Goal: Task Accomplishment & Management: Manage account settings

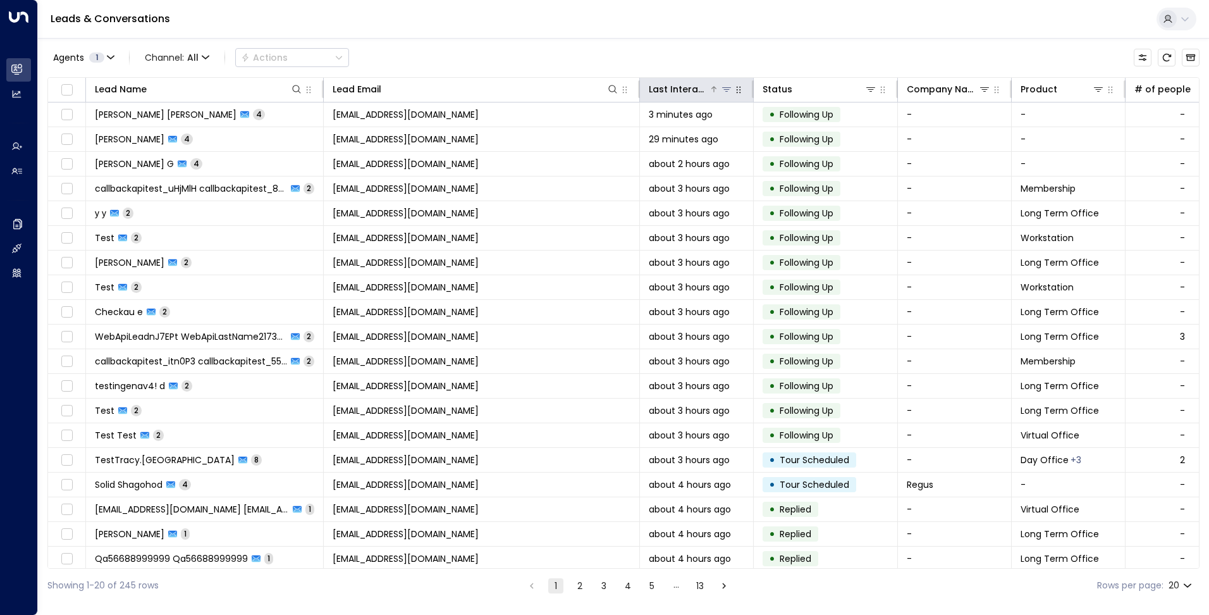
click at [706, 90] on div "Last Interacted" at bounding box center [679, 89] width 60 height 15
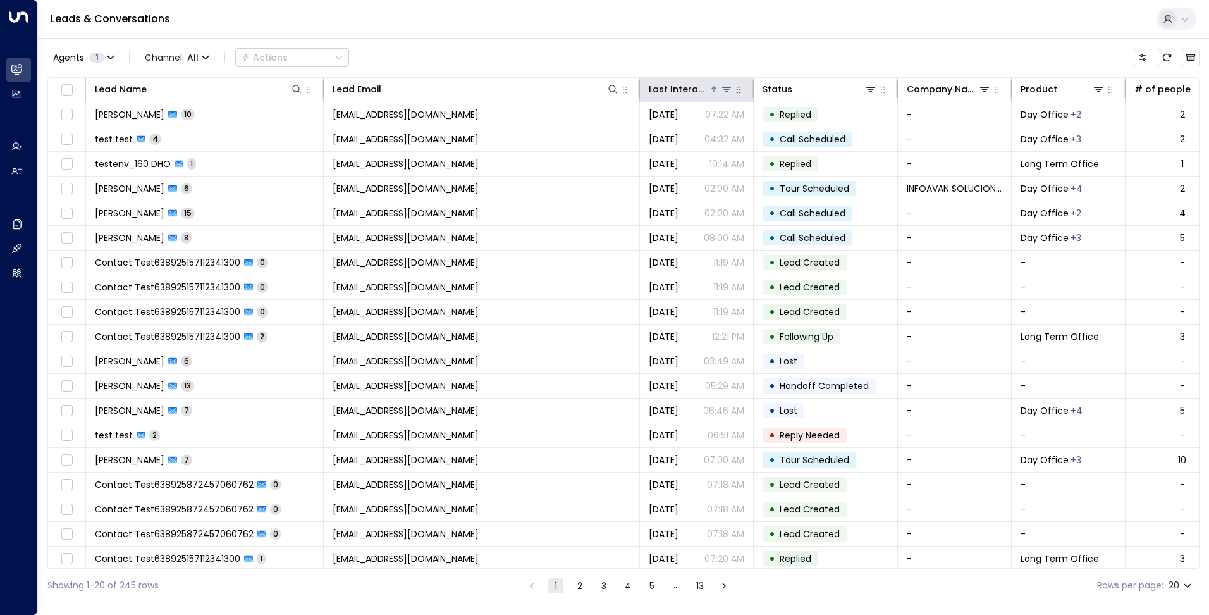
click at [701, 89] on div "Last Interacted" at bounding box center [679, 89] width 60 height 15
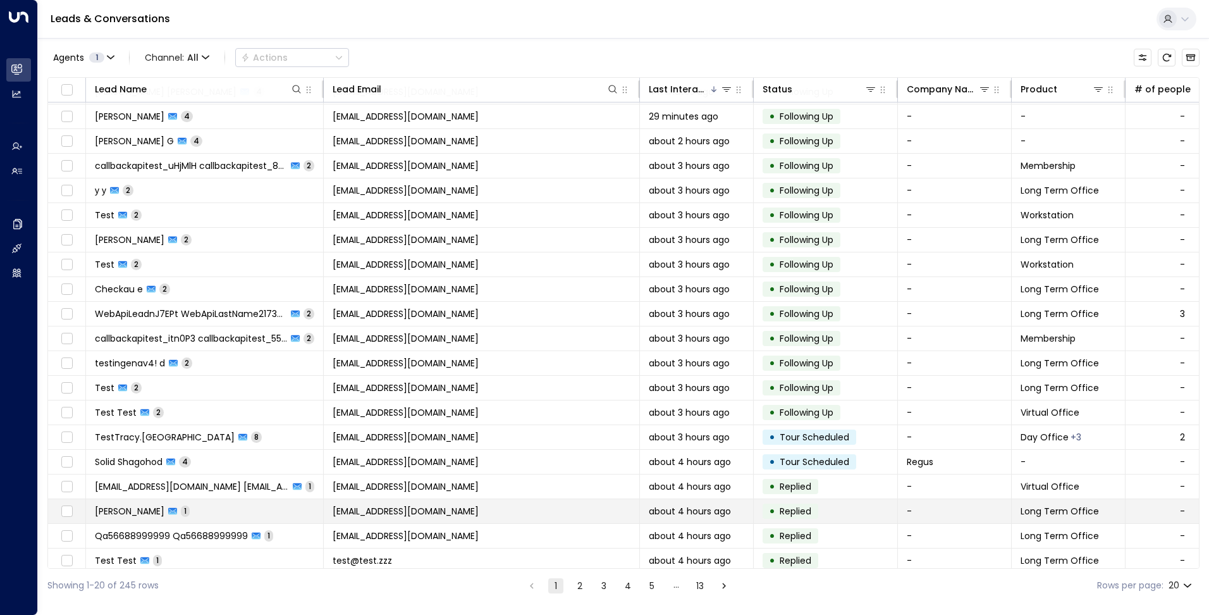
scroll to position [32, 0]
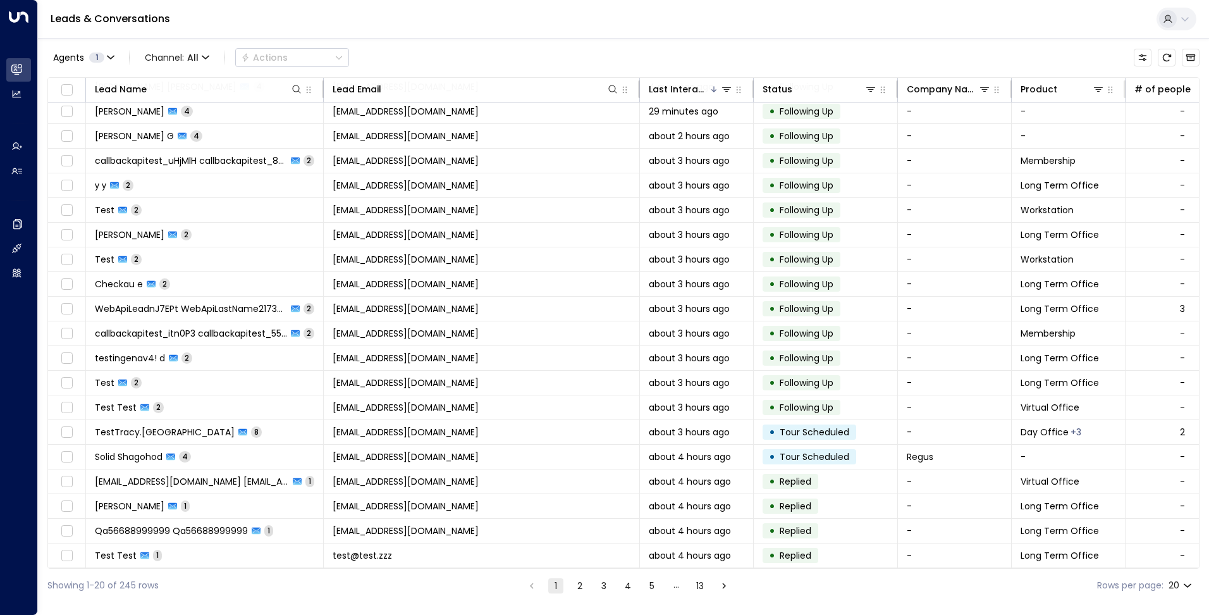
click at [576, 587] on button "2" at bounding box center [579, 585] width 15 height 15
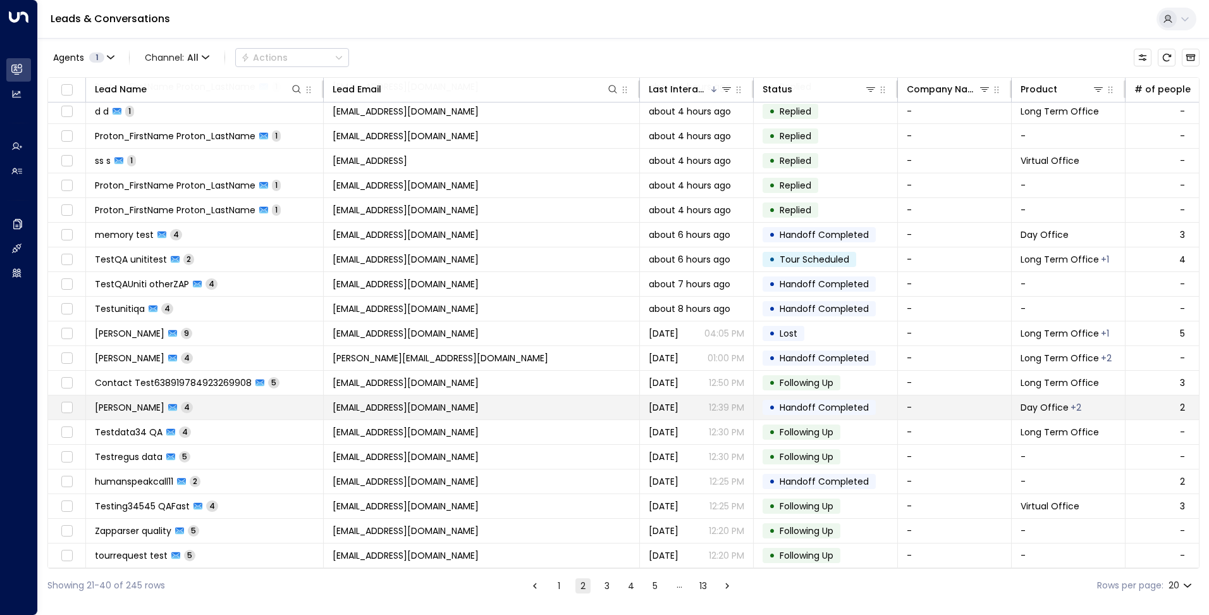
scroll to position [32, 0]
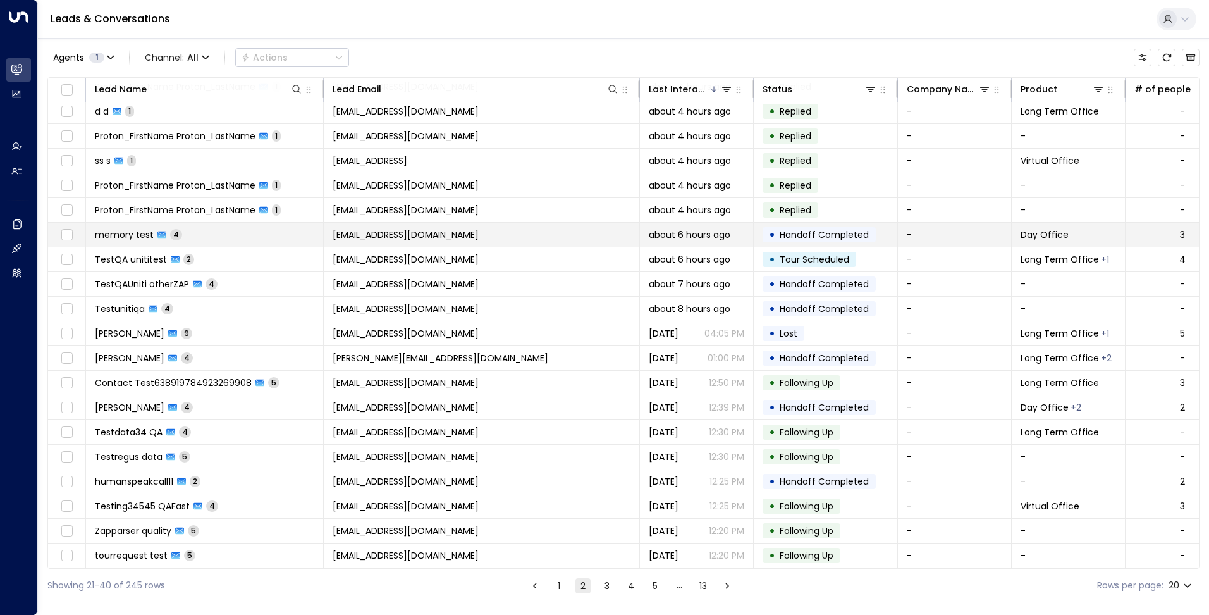
click at [711, 229] on span "about 6 hours ago" at bounding box center [690, 234] width 82 height 13
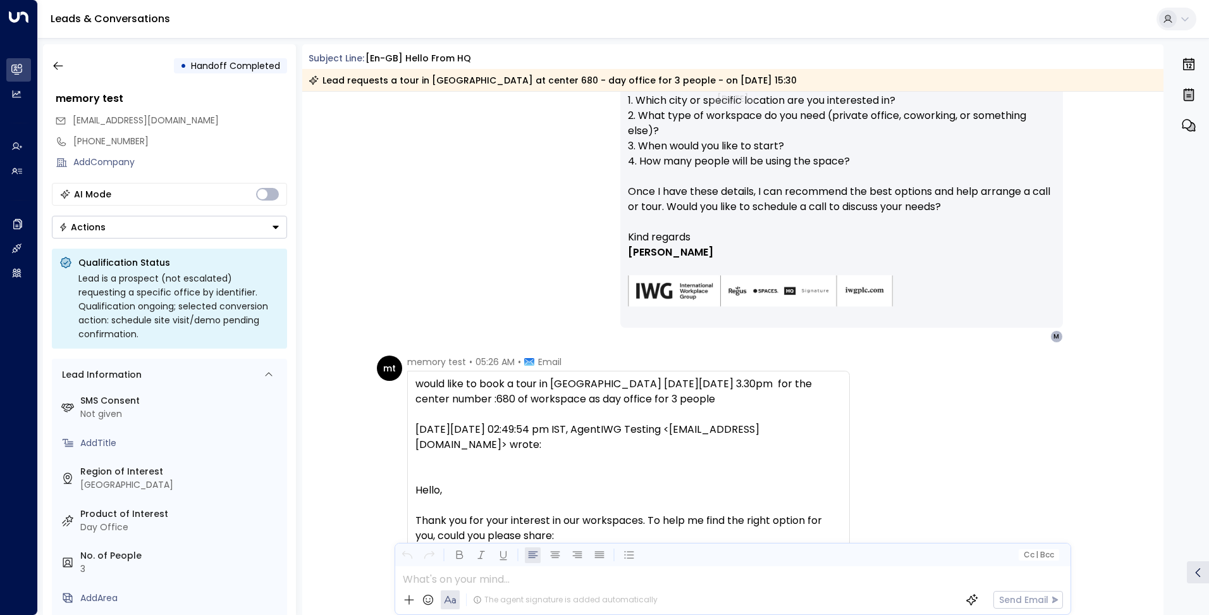
scroll to position [1265, 0]
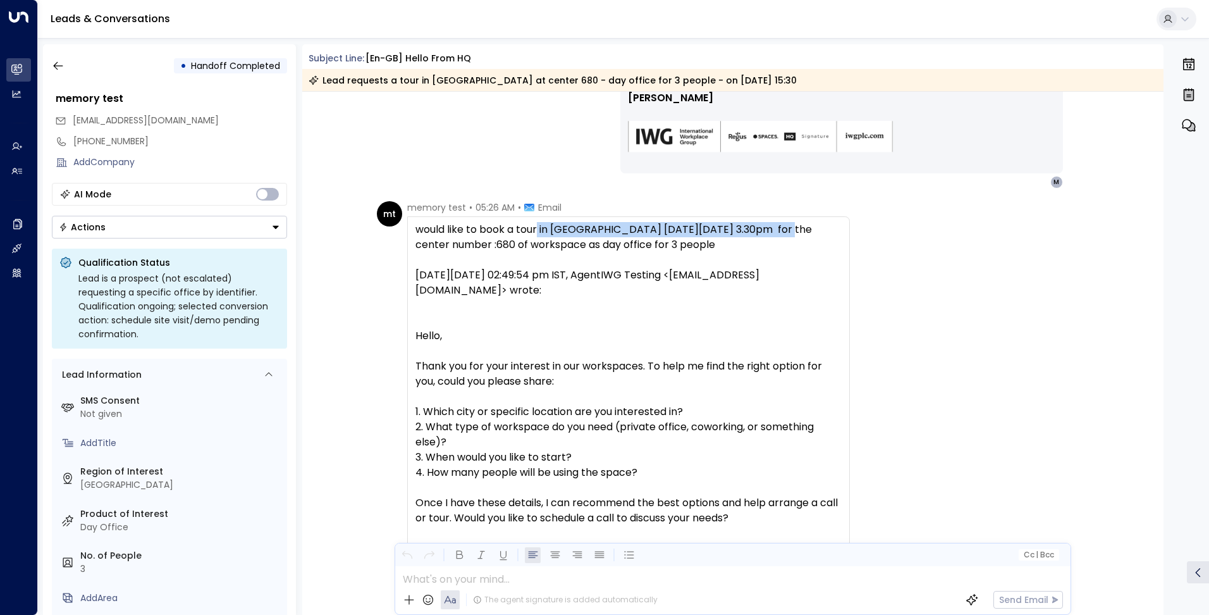
drag, startPoint x: 535, startPoint y: 230, endPoint x: 794, endPoint y: 232, distance: 258.7
click at [794, 232] on div "would like to book a tour in [GEOGRAPHIC_DATA] [DATE][DATE] 3.30pm for the cent…" at bounding box center [628, 237] width 426 height 30
drag, startPoint x: 488, startPoint y: 245, endPoint x: 576, endPoint y: 245, distance: 88.5
click at [576, 245] on div "would like to book a tour in [GEOGRAPHIC_DATA] [DATE][DATE] 3.30pm for the cent…" at bounding box center [628, 237] width 426 height 30
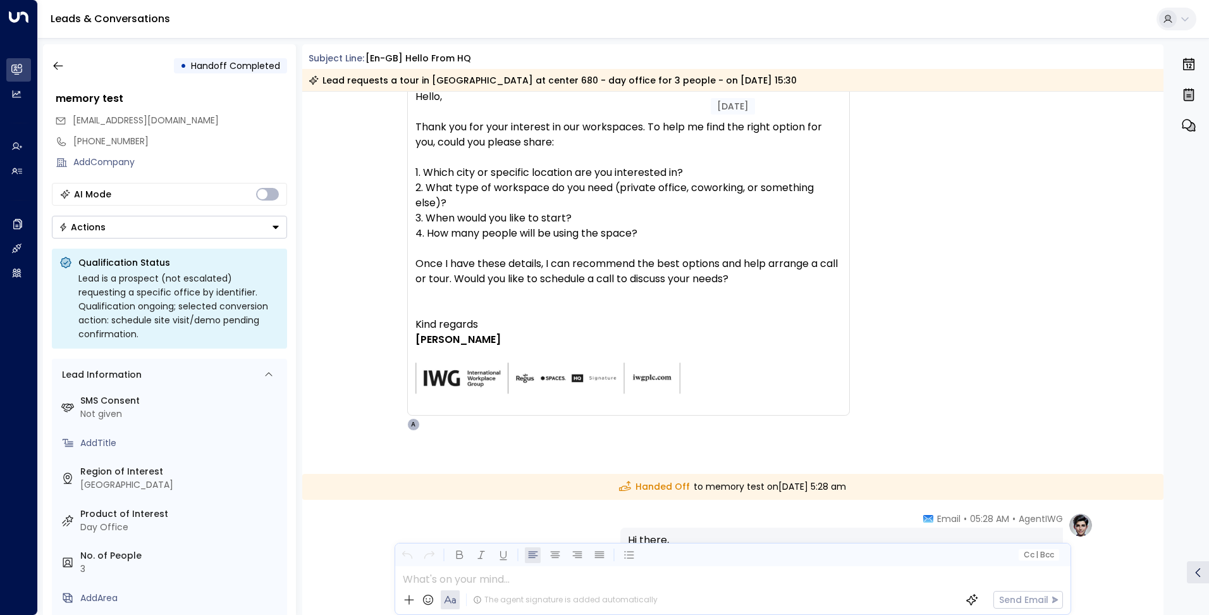
scroll to position [1752, 0]
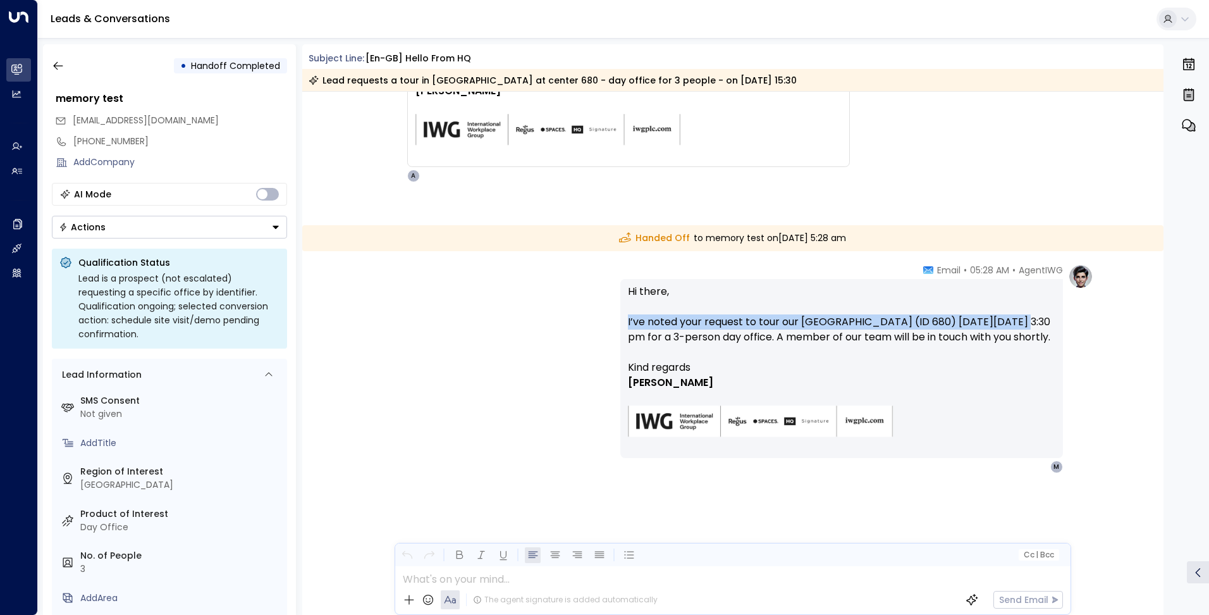
drag, startPoint x: 636, startPoint y: 320, endPoint x: 1000, endPoint y: 326, distance: 364.9
click at [1000, 326] on p "Hi there, I’ve noted your request to tour our [GEOGRAPHIC_DATA] (ID 680) [DATE]…" at bounding box center [842, 322] width 428 height 76
drag, startPoint x: 804, startPoint y: 355, endPoint x: 625, endPoint y: 321, distance: 182.1
click at [625, 321] on div "Hi there, I’ve noted your request to tour our [GEOGRAPHIC_DATA] (ID 680) [DATE]…" at bounding box center [841, 368] width 443 height 179
click at [942, 345] on p "Hi there, I’ve noted your request to tour our [GEOGRAPHIC_DATA] (ID 680) [DATE]…" at bounding box center [842, 322] width 428 height 76
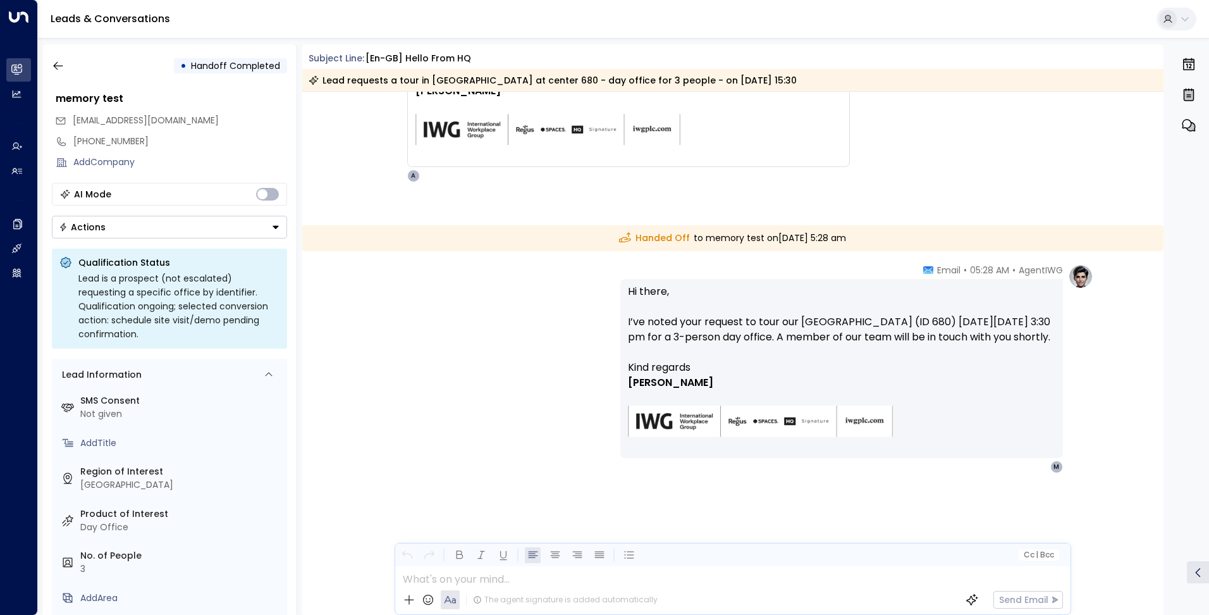
drag, startPoint x: 932, startPoint y: 341, endPoint x: 932, endPoint y: 353, distance: 11.4
click at [932, 353] on p "Hi there, I’ve noted your request to tour our [GEOGRAPHIC_DATA] (ID 680) [DATE]…" at bounding box center [842, 322] width 428 height 76
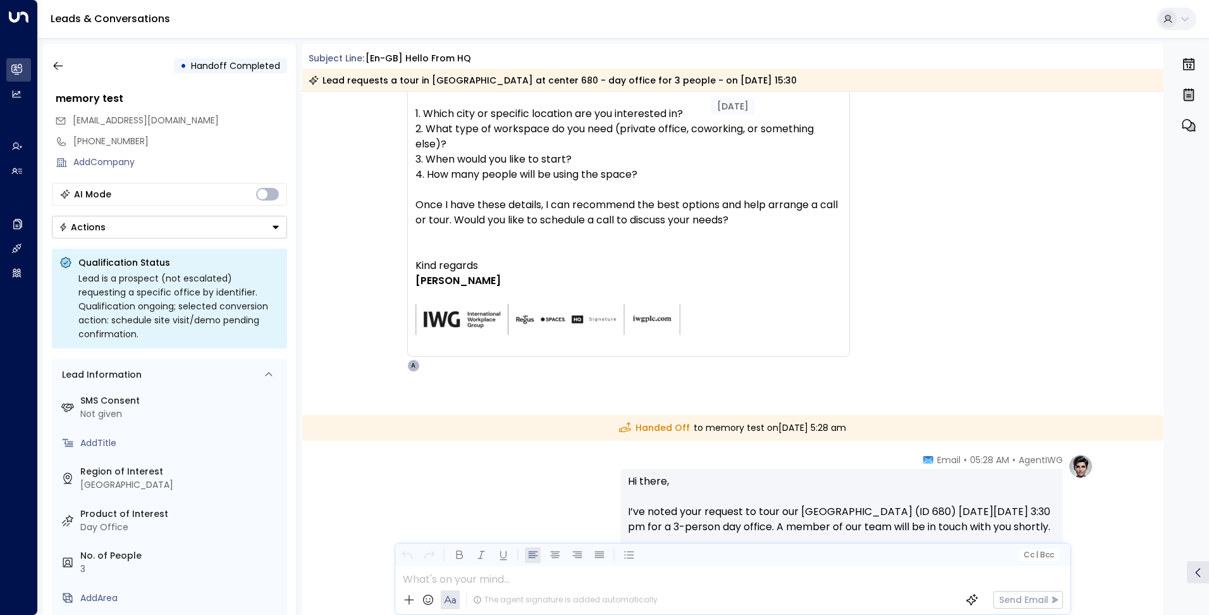
scroll to position [1689, 0]
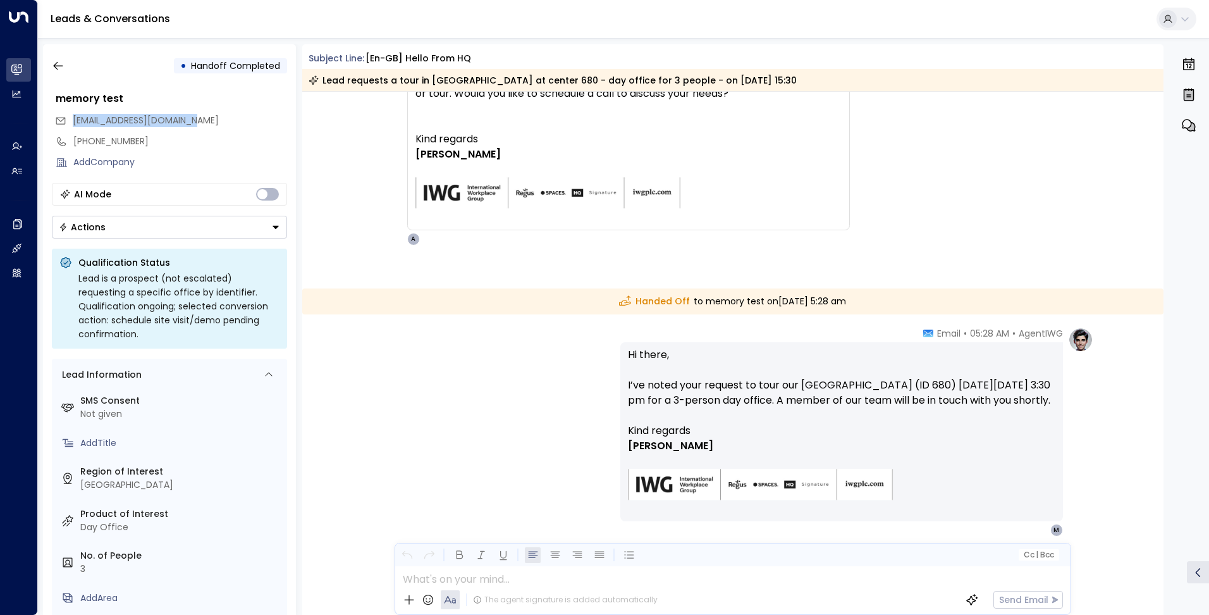
drag, startPoint x: 207, startPoint y: 122, endPoint x: 68, endPoint y: 116, distance: 139.3
click at [68, 116] on div "[EMAIL_ADDRESS][DOMAIN_NAME]" at bounding box center [171, 120] width 232 height 21
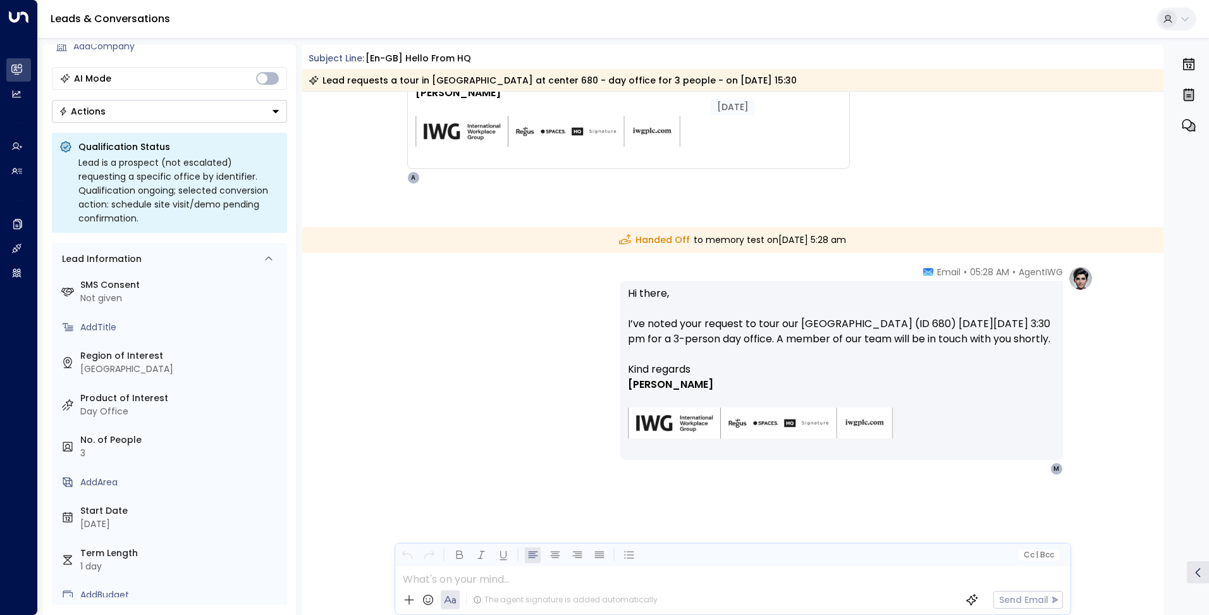
scroll to position [1752, 0]
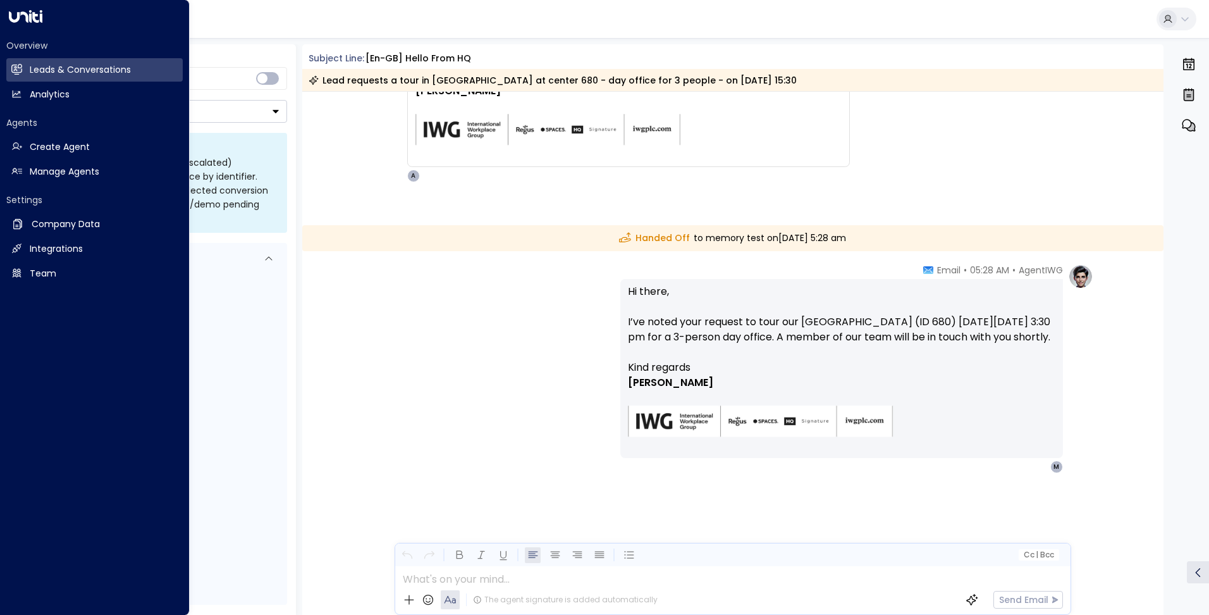
drag, startPoint x: 49, startPoint y: 63, endPoint x: 160, endPoint y: 302, distance: 263.7
click at [49, 63] on h2 "Leads & Conversations" at bounding box center [80, 69] width 101 height 13
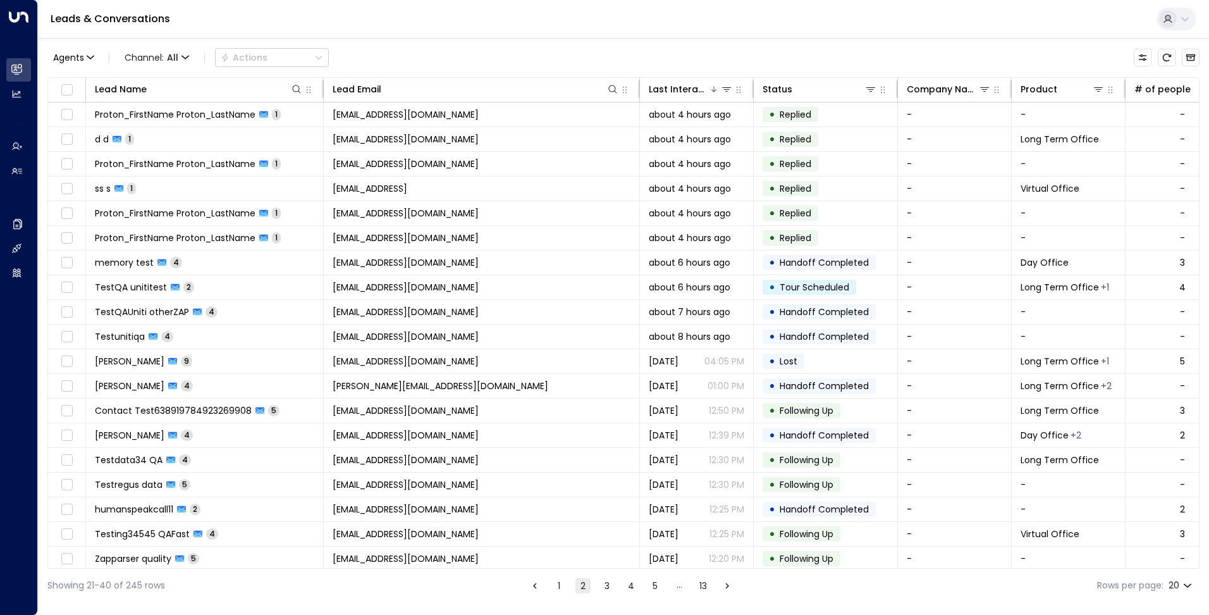
click at [768, 37] on div "Leads & Conversations" at bounding box center [623, 19] width 1171 height 39
click at [1167, 61] on icon "Refresh" at bounding box center [1167, 58] width 8 height 8
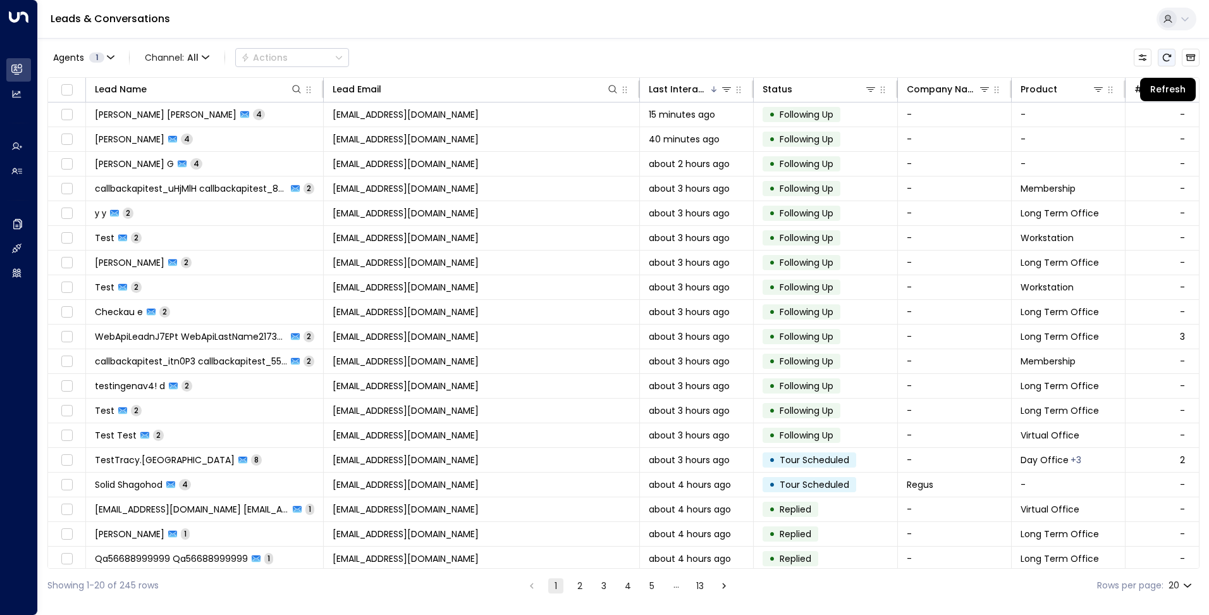
click at [1171, 56] on icon "Refresh" at bounding box center [1167, 58] width 8 height 8
click at [1167, 54] on icon "Refresh" at bounding box center [1167, 58] width 8 height 8
click at [1165, 51] on button "Refresh" at bounding box center [1167, 58] width 18 height 18
click at [1171, 58] on icon "Refresh" at bounding box center [1167, 57] width 10 height 10
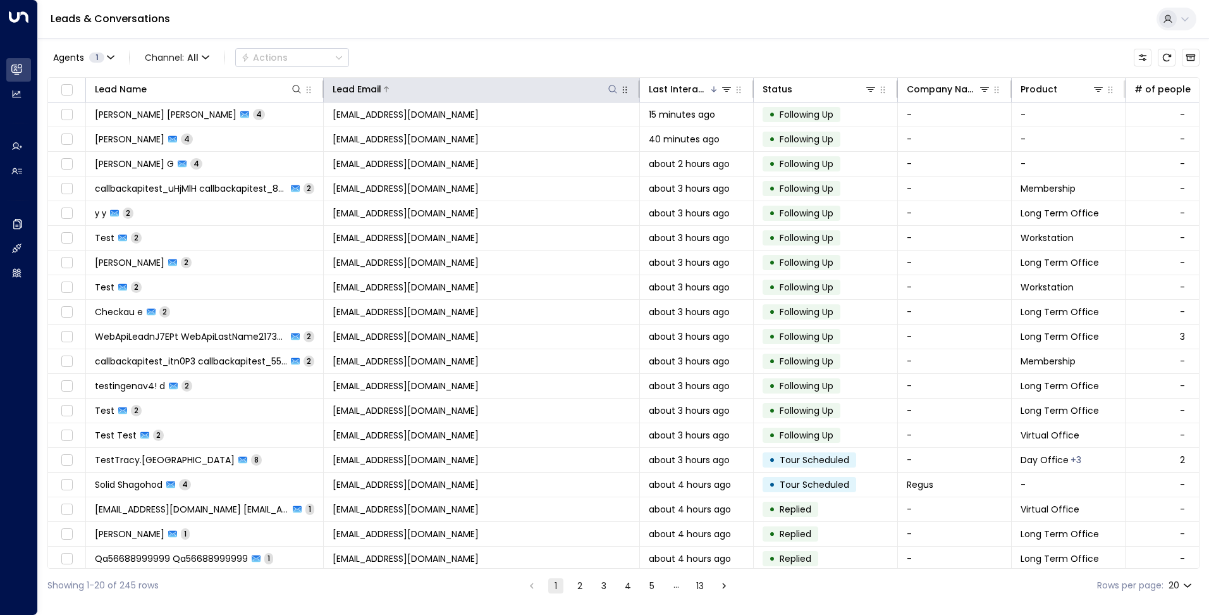
click at [612, 85] on icon at bounding box center [612, 89] width 8 height 8
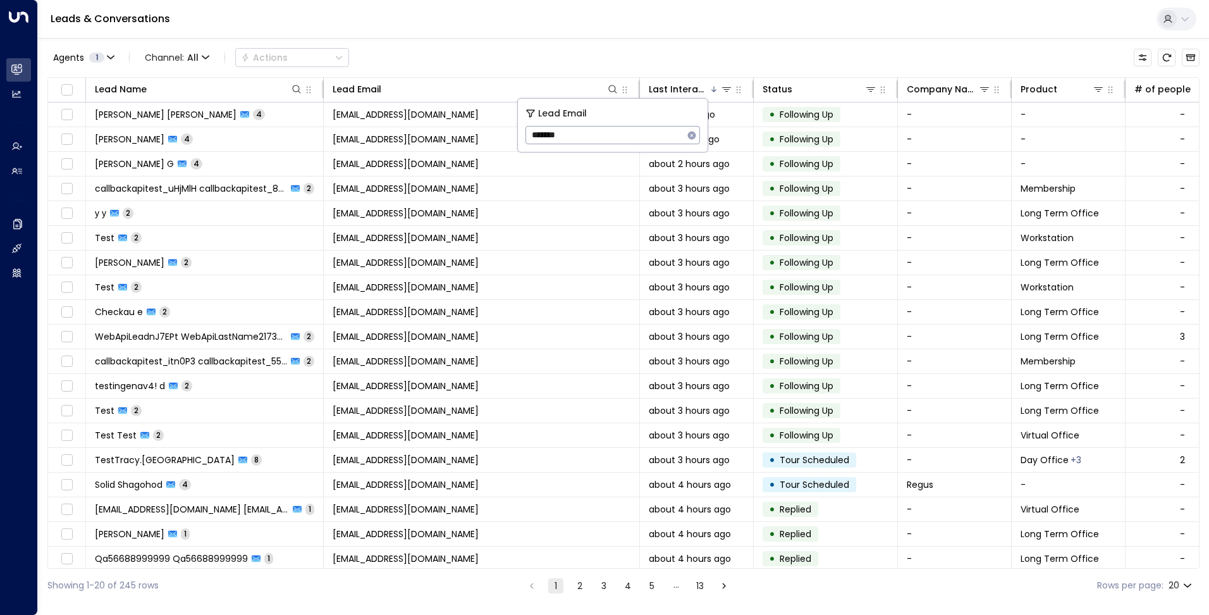
type input "*******"
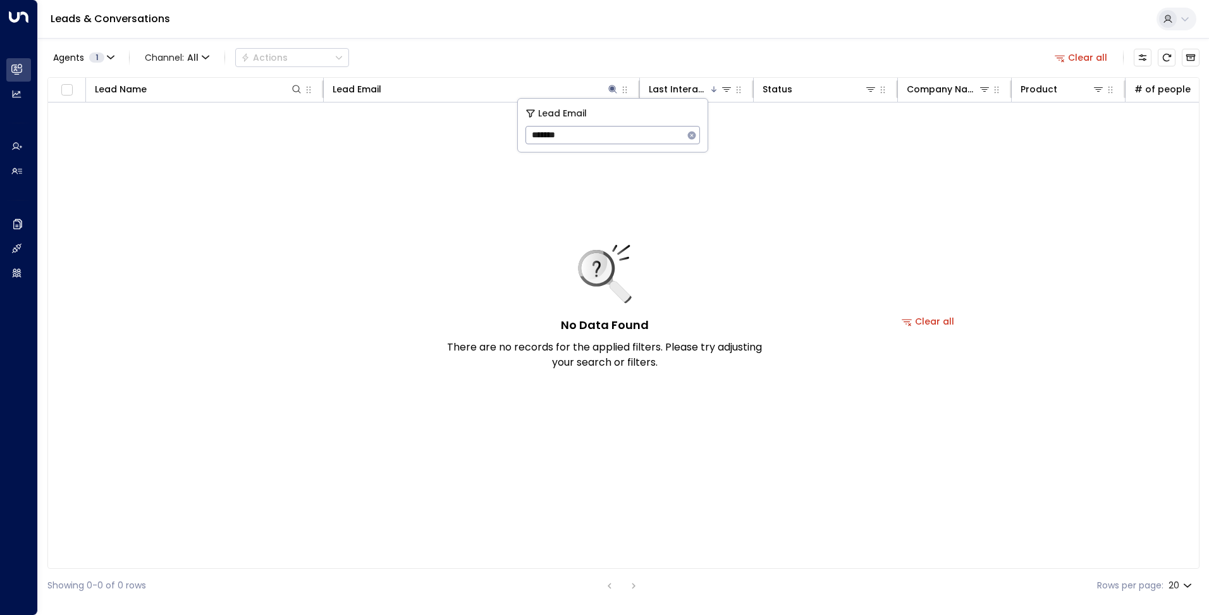
click at [915, 184] on div "No Data Found There are no records for the applied filters. Please try adjustin…" at bounding box center [928, 321] width 1761 height 438
click at [1166, 55] on icon "Refresh" at bounding box center [1167, 57] width 10 height 10
click at [1066, 57] on icon "button" at bounding box center [1059, 57] width 11 height 11
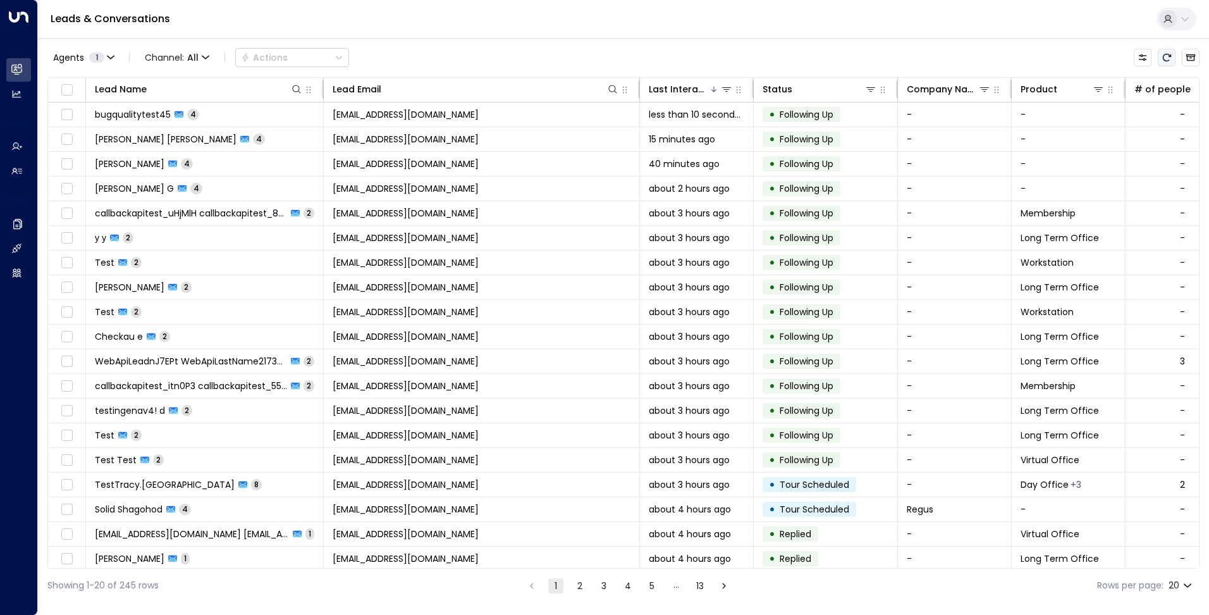
click at [1168, 61] on icon "Refresh" at bounding box center [1167, 57] width 10 height 10
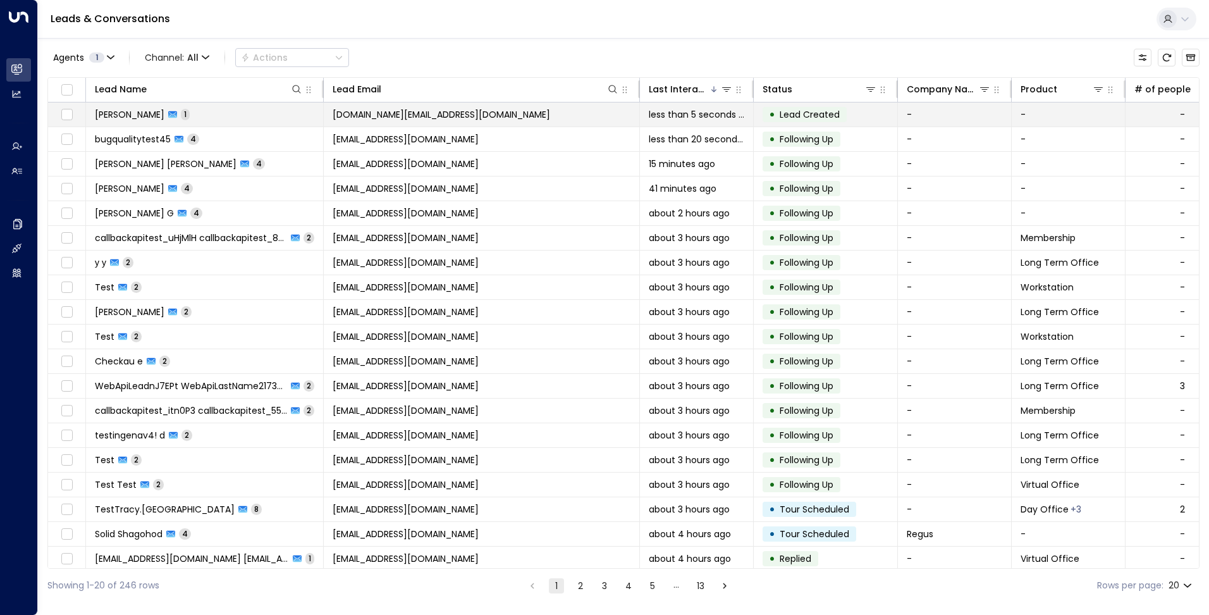
click at [397, 109] on span "[DOMAIN_NAME][EMAIL_ADDRESS][DOMAIN_NAME]" at bounding box center [442, 114] width 218 height 13
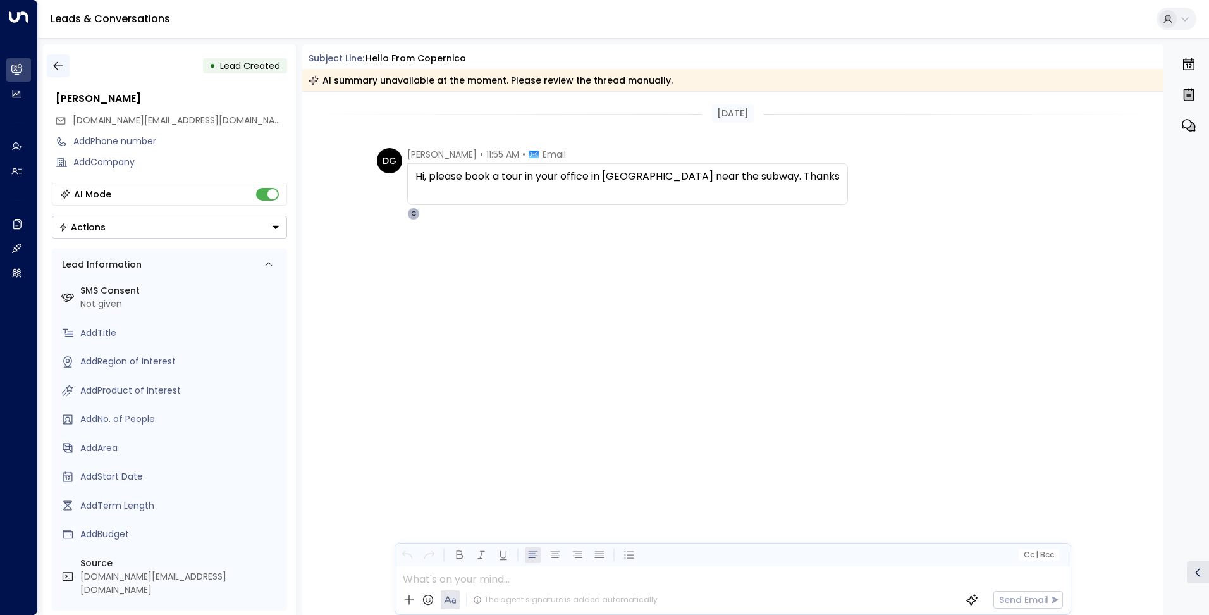
click at [63, 69] on icon "button" at bounding box center [58, 65] width 13 height 13
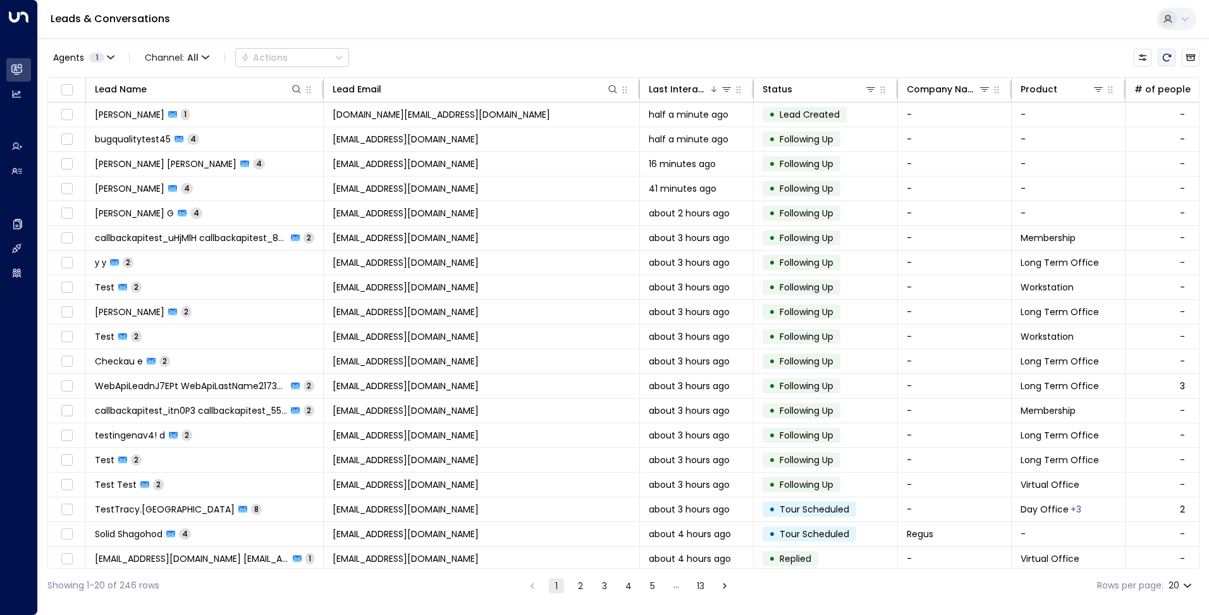
click at [1162, 54] on icon "Refresh" at bounding box center [1167, 57] width 10 height 10
click at [1163, 57] on icon "Refresh" at bounding box center [1167, 58] width 8 height 8
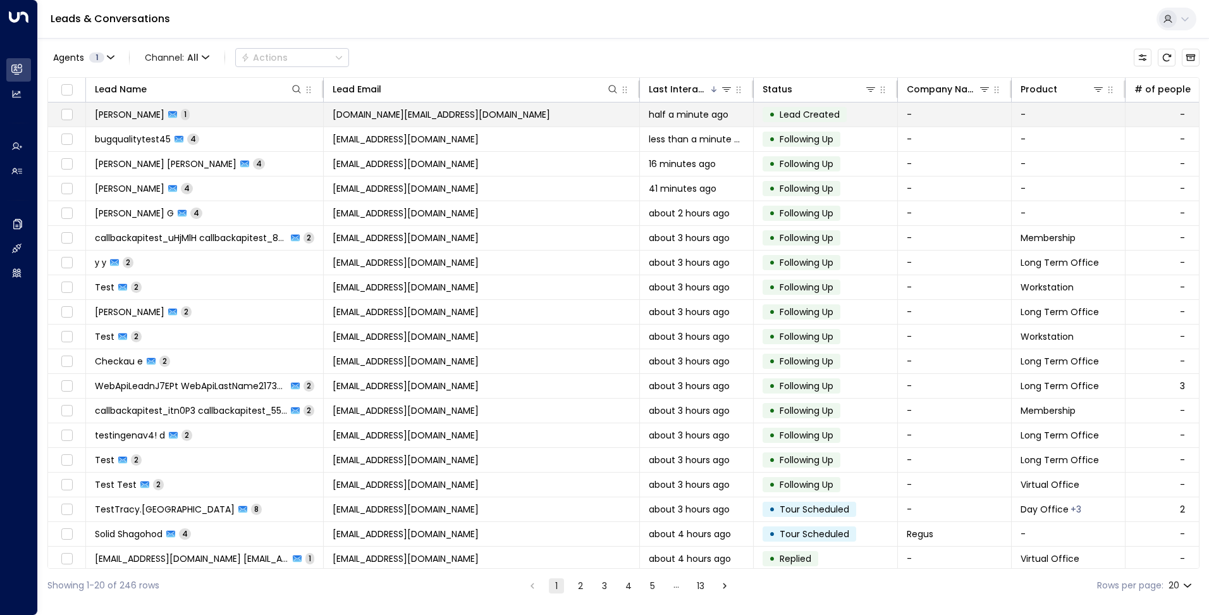
click at [604, 114] on td "[DOMAIN_NAME][EMAIL_ADDRESS][DOMAIN_NAME]" at bounding box center [482, 114] width 316 height 24
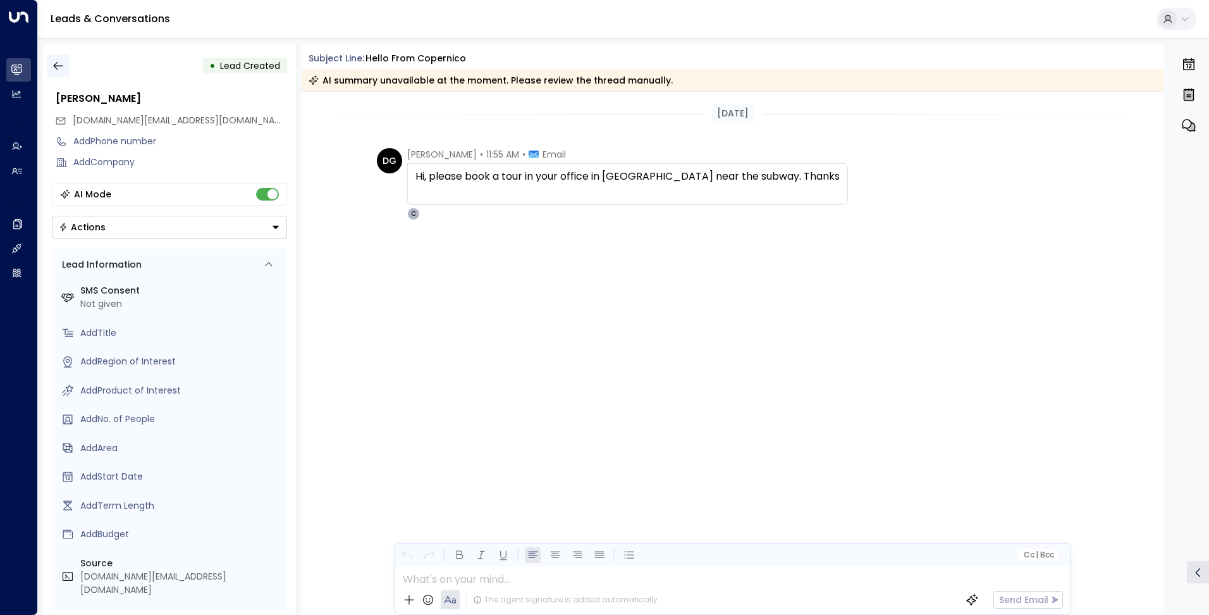
click at [54, 70] on icon "button" at bounding box center [58, 65] width 13 height 13
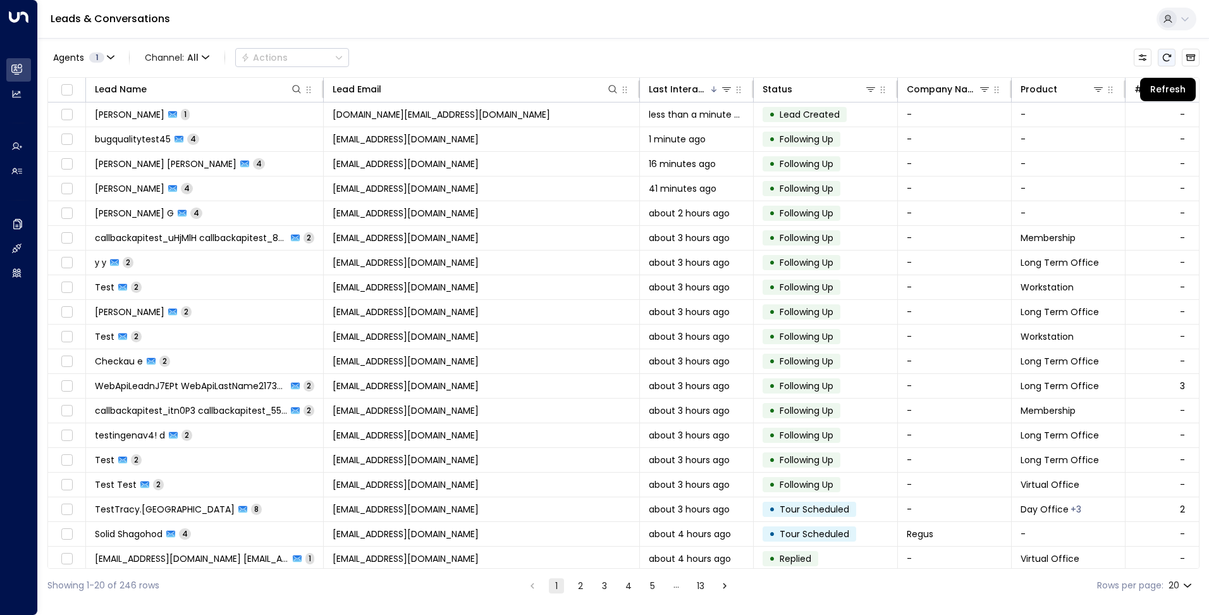
click at [1162, 59] on icon "Refresh" at bounding box center [1167, 57] width 10 height 10
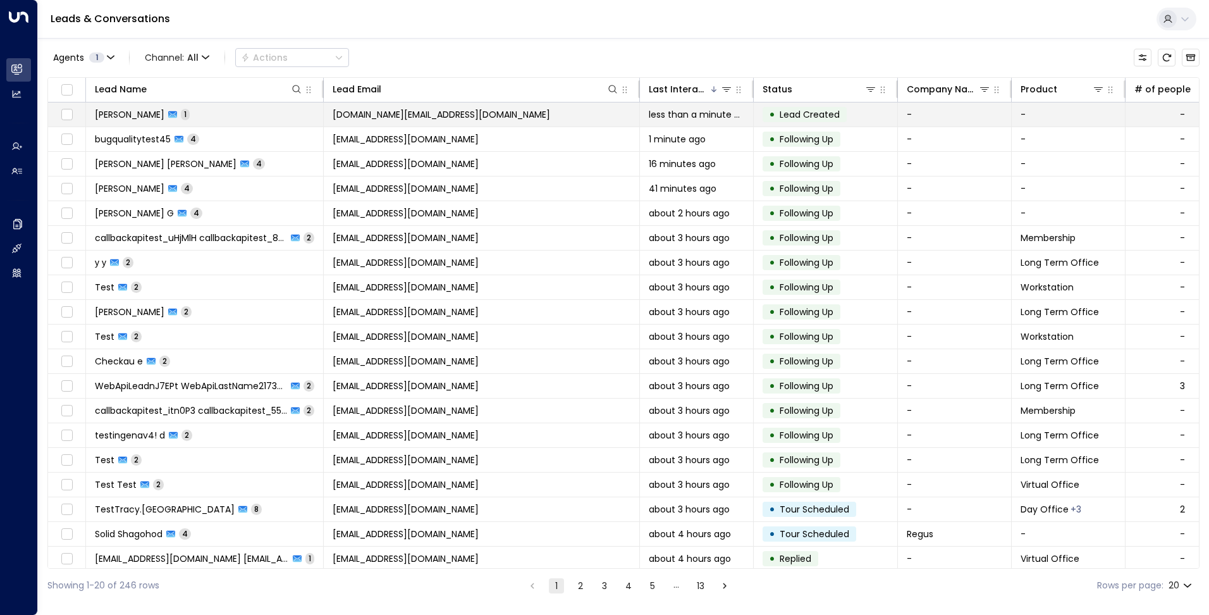
click at [516, 114] on td "[DOMAIN_NAME][EMAIL_ADDRESS][DOMAIN_NAME]" at bounding box center [482, 114] width 316 height 24
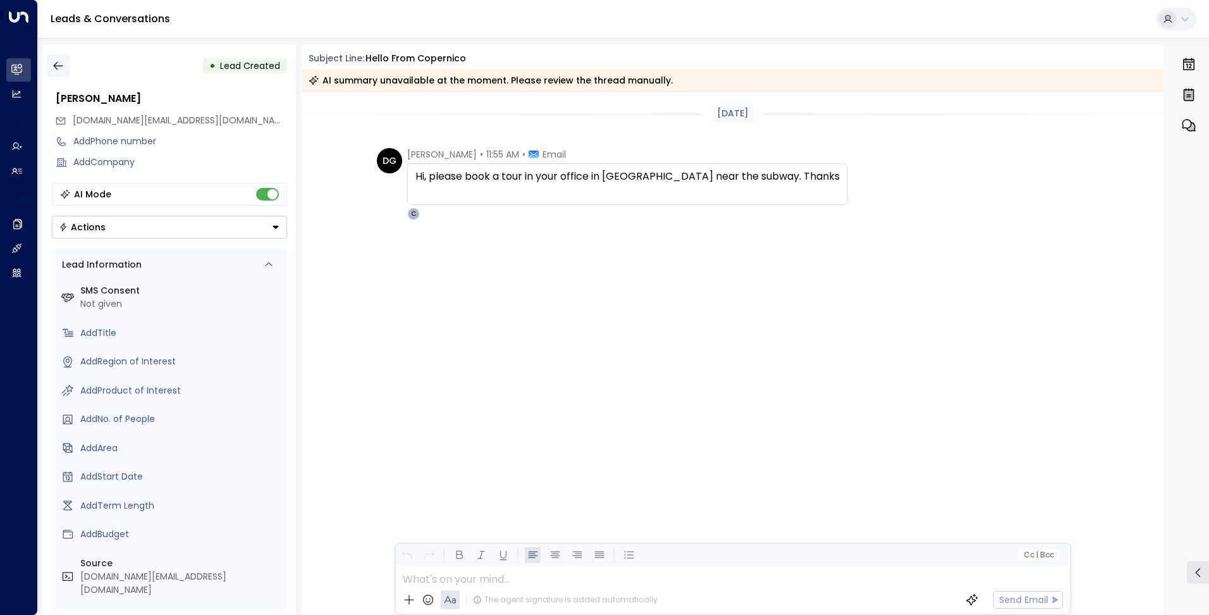
click at [58, 56] on button "button" at bounding box center [58, 65] width 23 height 23
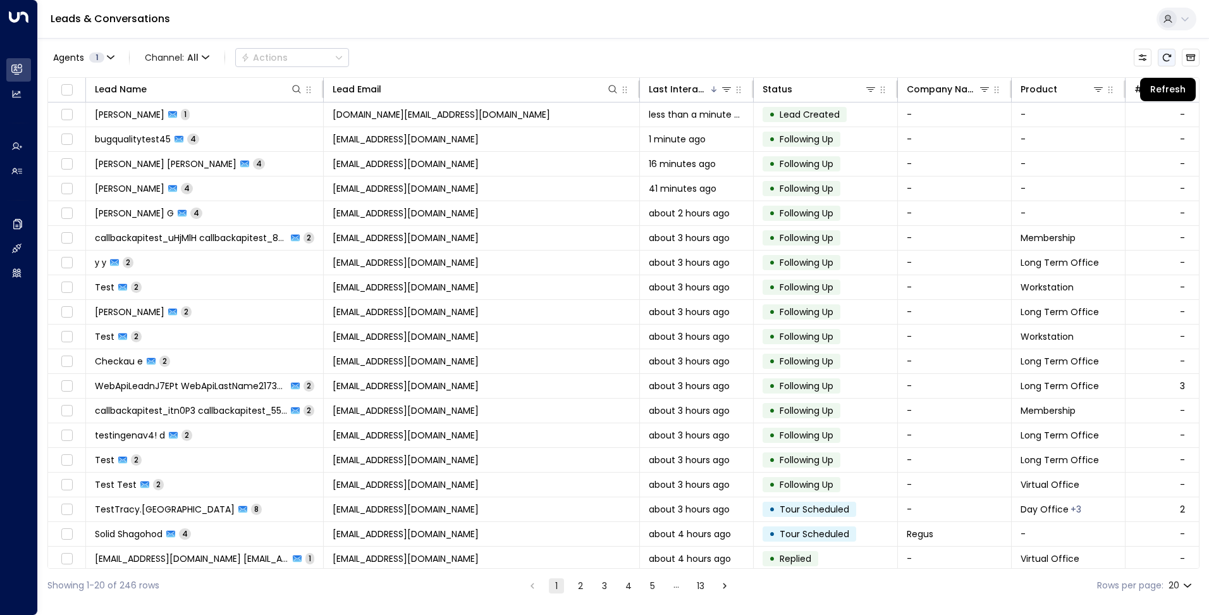
click at [1172, 51] on button "Refresh" at bounding box center [1167, 58] width 18 height 18
click at [1167, 55] on icon "Refresh" at bounding box center [1167, 57] width 10 height 10
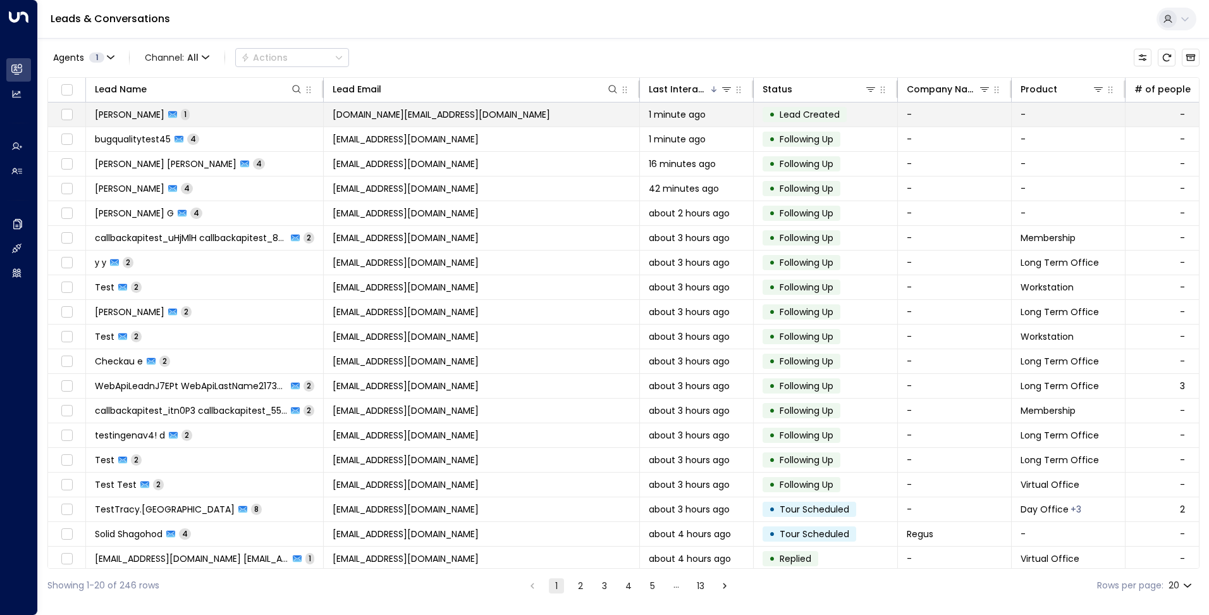
click at [1004, 116] on td "-" at bounding box center [955, 114] width 114 height 24
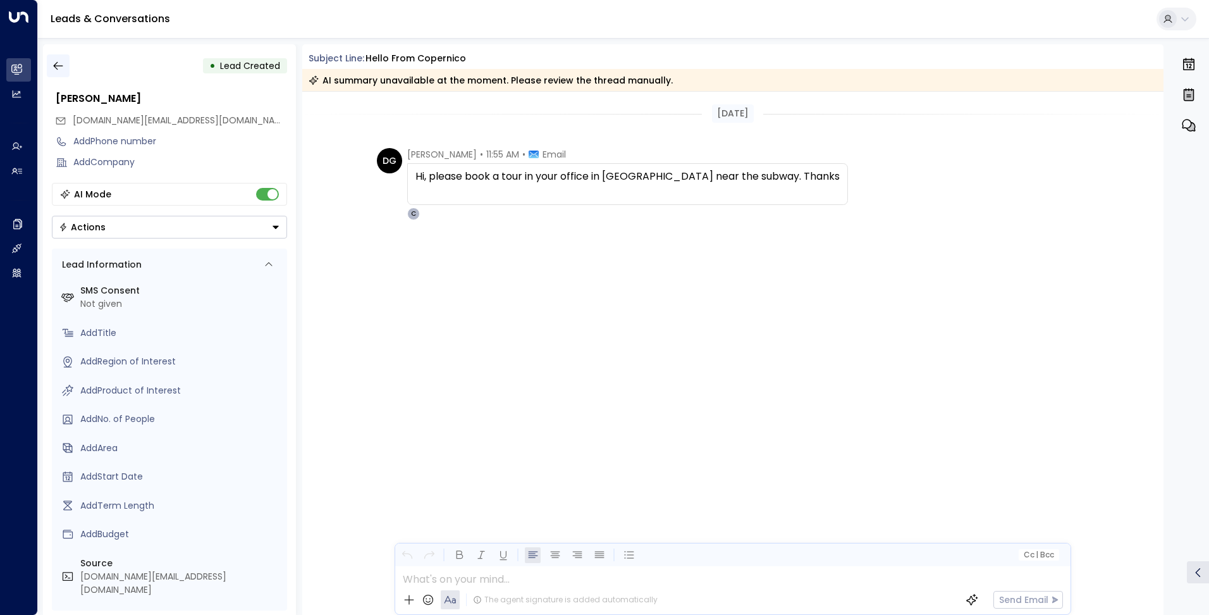
click at [65, 69] on button "button" at bounding box center [58, 65] width 23 height 23
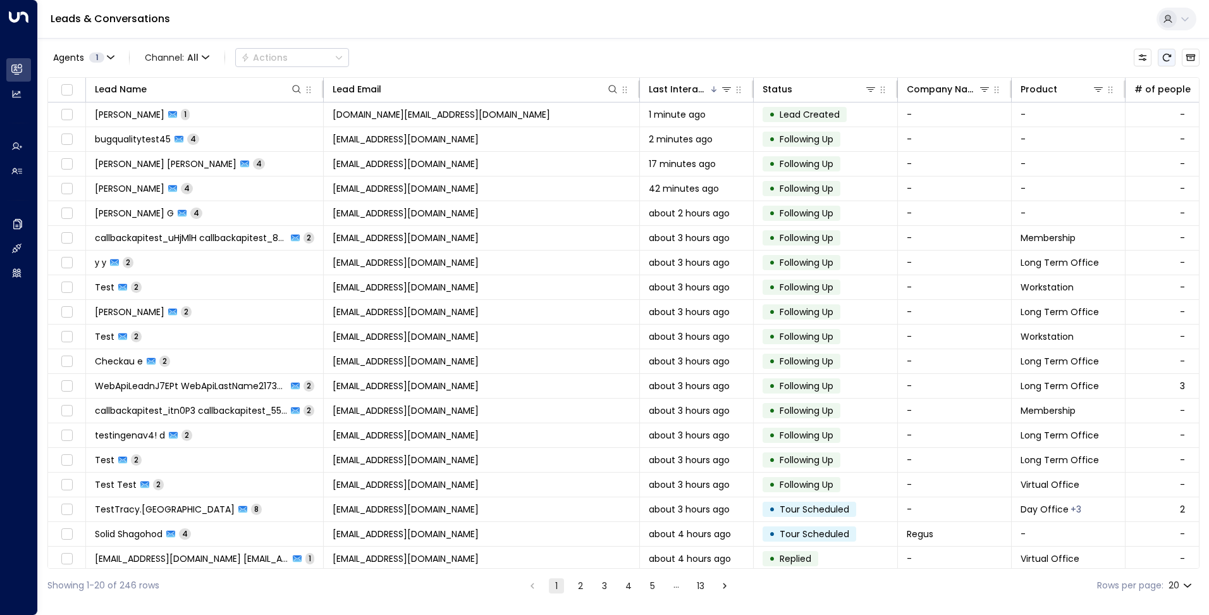
click at [1171, 59] on icon "Refresh" at bounding box center [1167, 57] width 10 height 10
click at [1166, 55] on icon "Refresh" at bounding box center [1167, 57] width 10 height 10
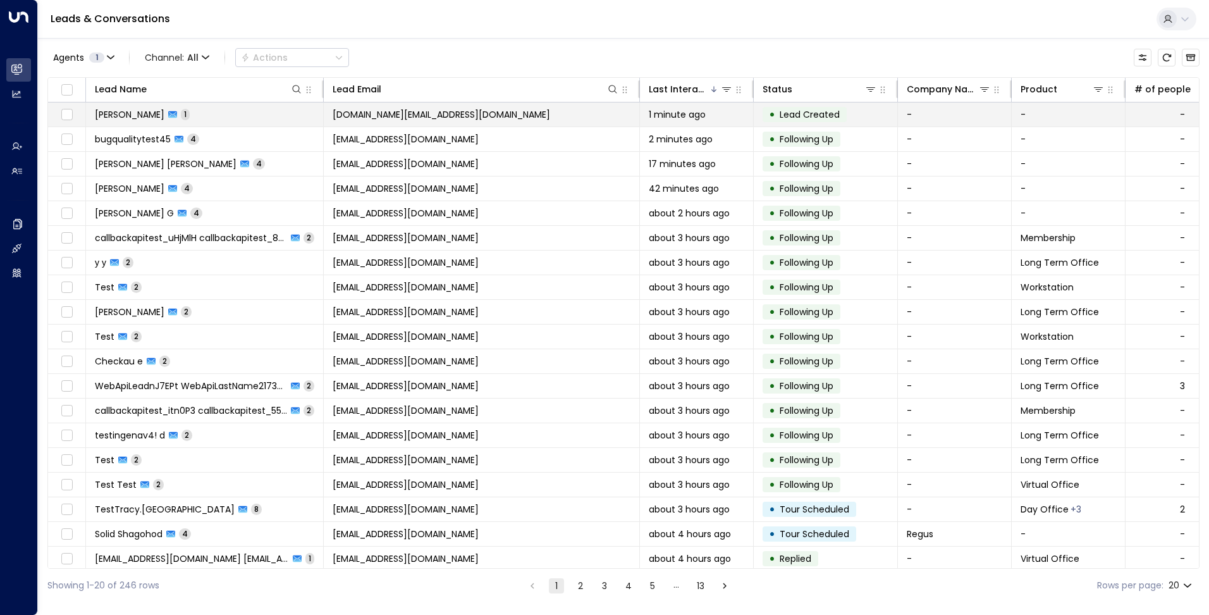
click at [431, 114] on span "[DOMAIN_NAME][EMAIL_ADDRESS][DOMAIN_NAME]" at bounding box center [442, 114] width 218 height 13
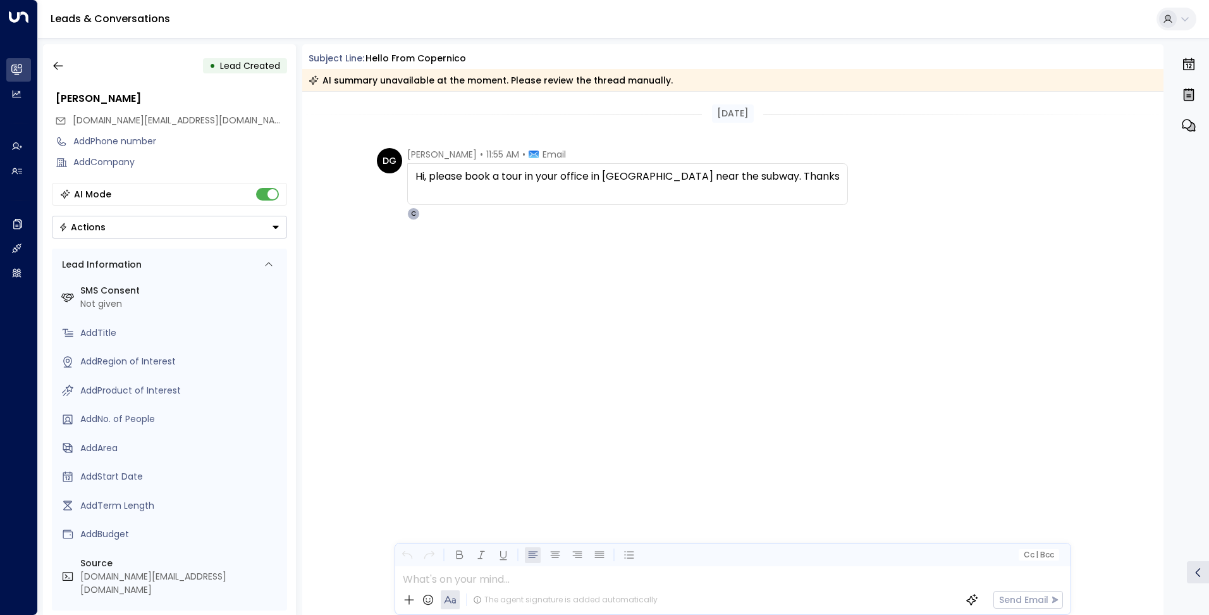
scroll to position [6, 0]
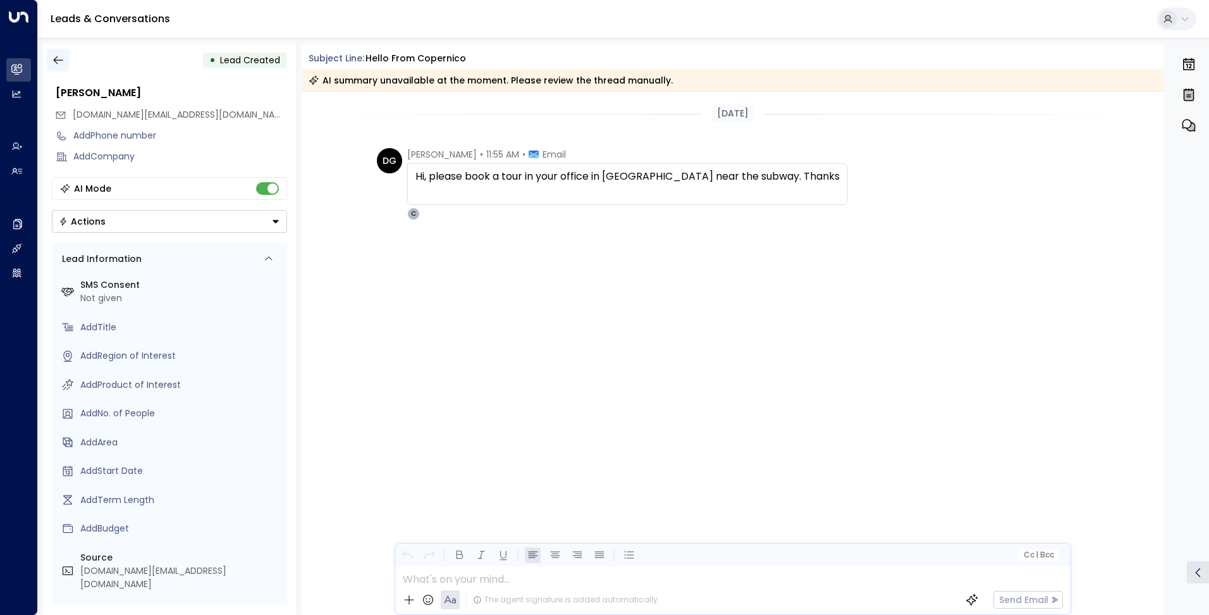
click at [53, 59] on icon "button" at bounding box center [58, 60] width 13 height 13
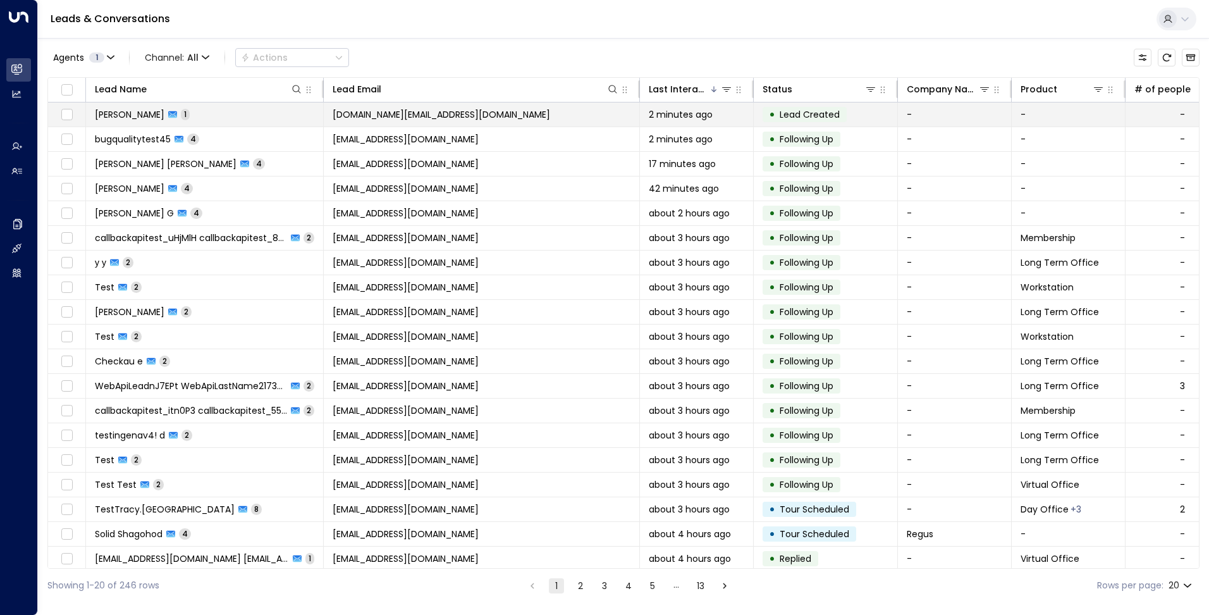
click at [550, 113] on td "[DOMAIN_NAME][EMAIL_ADDRESS][DOMAIN_NAME]" at bounding box center [482, 114] width 316 height 24
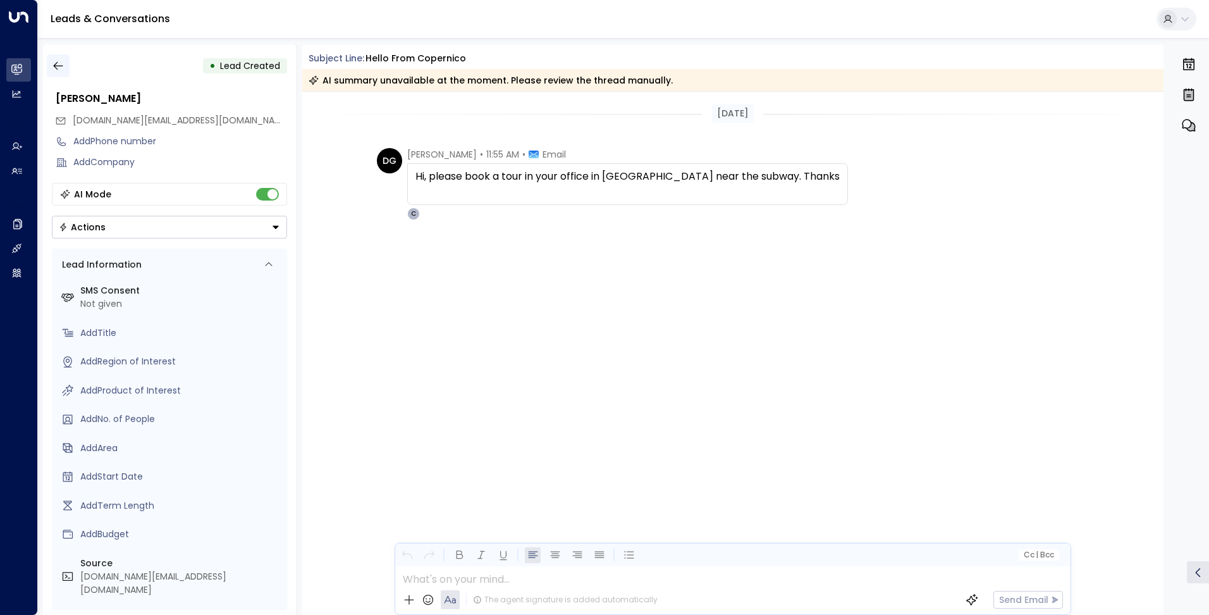
click at [62, 63] on icon "button" at bounding box center [58, 65] width 13 height 13
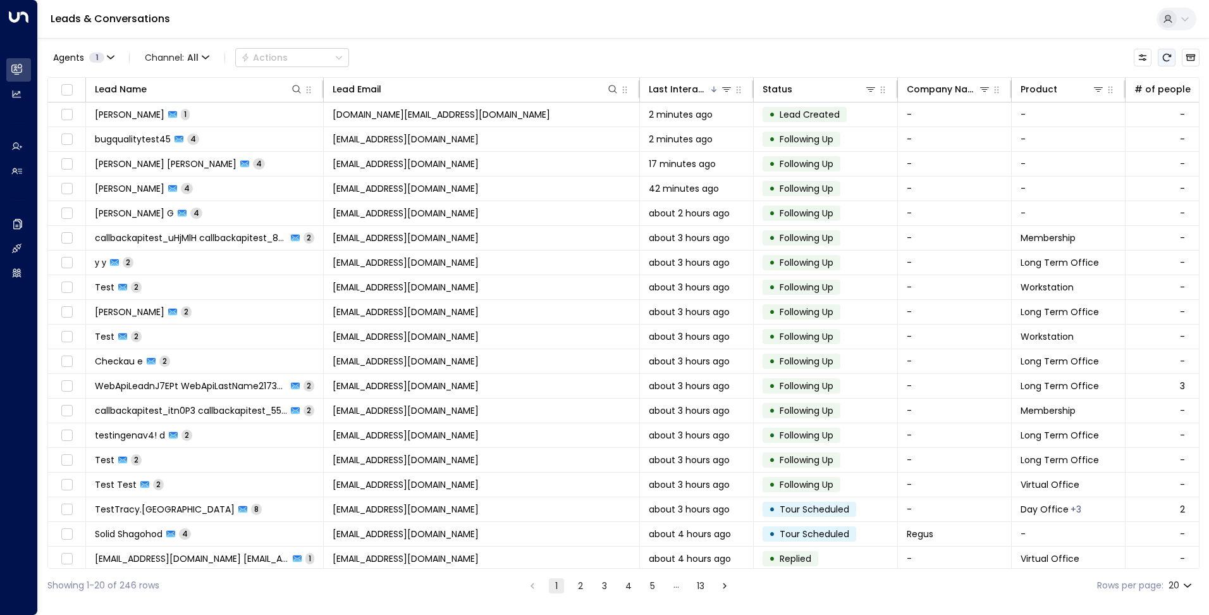
click at [1169, 61] on icon "Refresh" at bounding box center [1167, 58] width 8 height 8
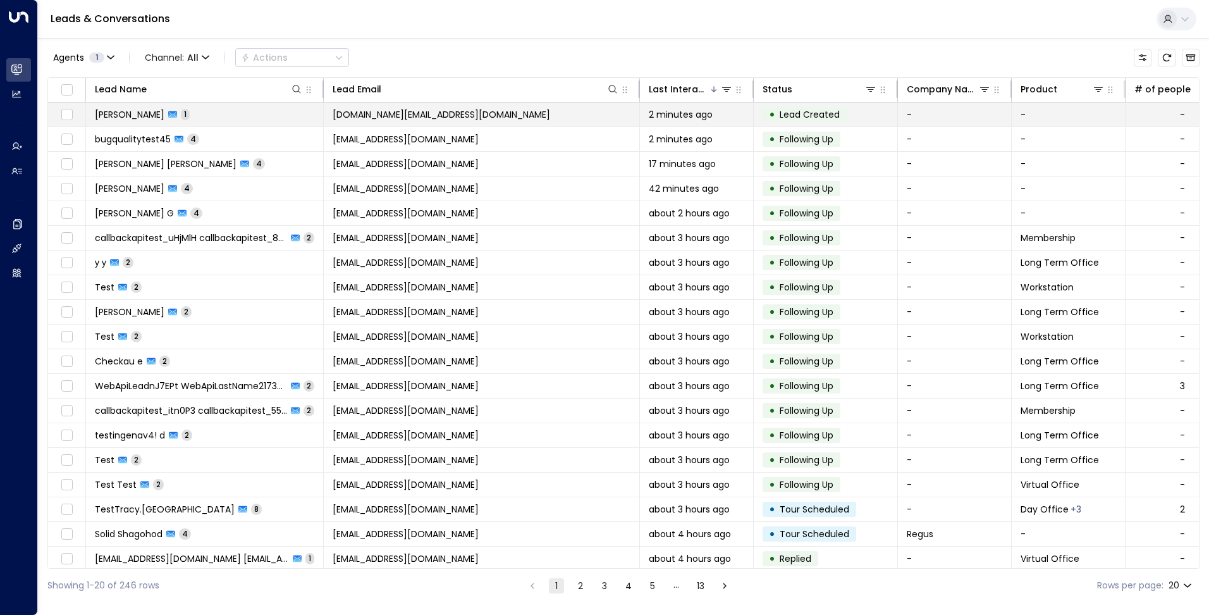
click at [505, 118] on span "[DOMAIN_NAME][EMAIL_ADDRESS][DOMAIN_NAME]" at bounding box center [442, 114] width 218 height 13
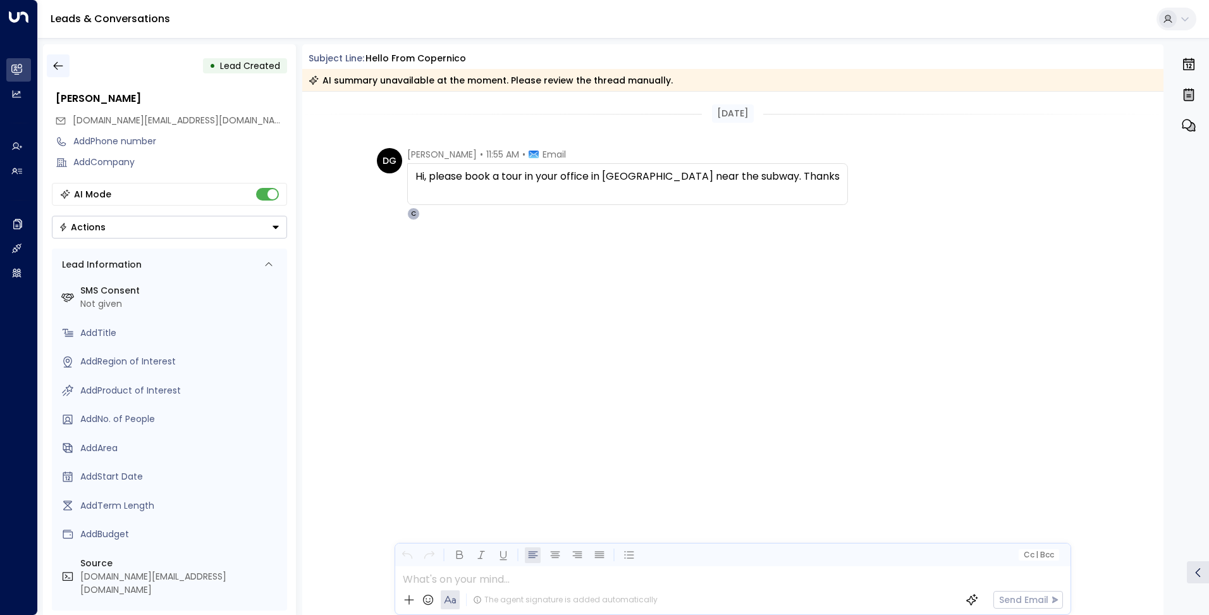
click at [59, 70] on icon "button" at bounding box center [58, 65] width 13 height 13
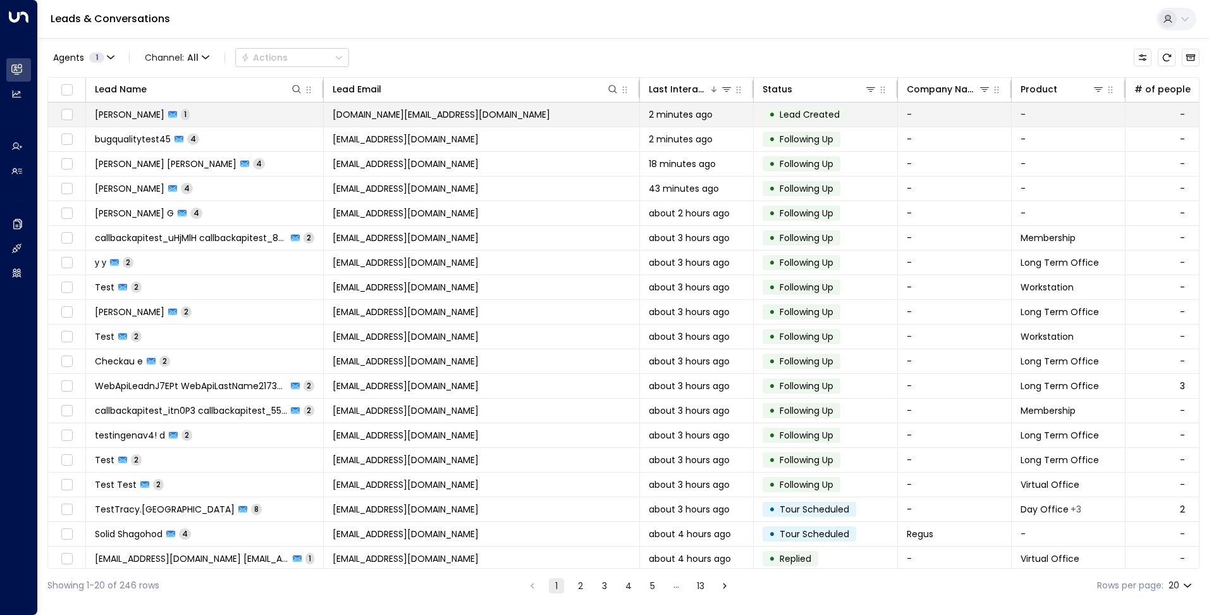
drag, startPoint x: 368, startPoint y: 113, endPoint x: 348, endPoint y: 104, distance: 21.3
click at [348, 104] on td "[DOMAIN_NAME][EMAIL_ADDRESS][DOMAIN_NAME]" at bounding box center [482, 114] width 316 height 24
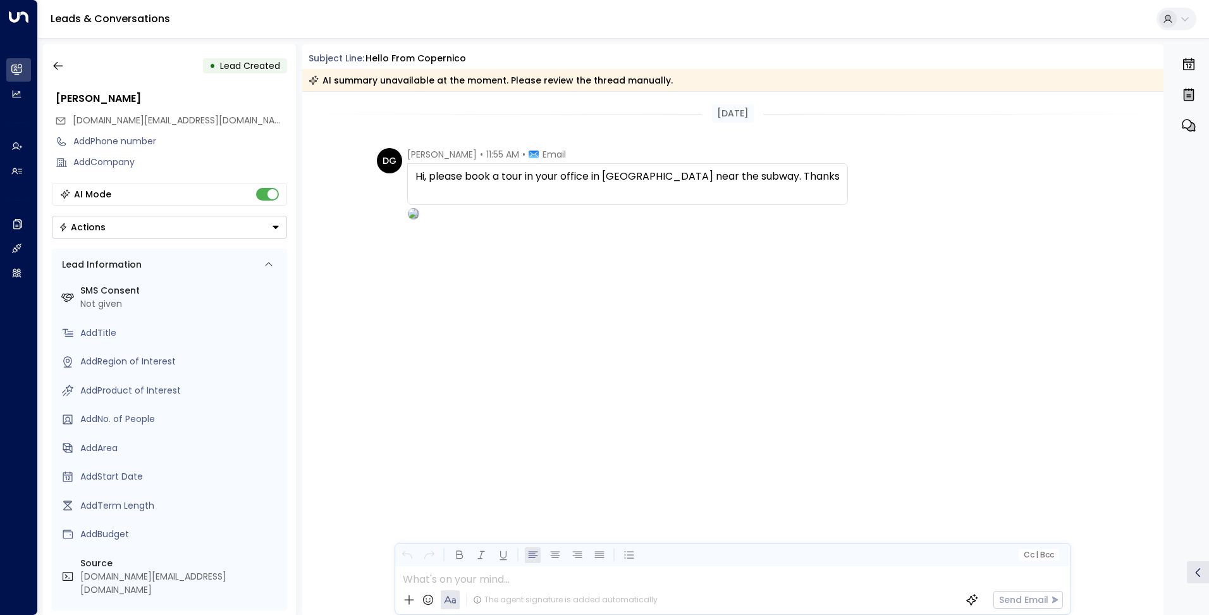
click at [360, 116] on div "[DATE]" at bounding box center [733, 113] width 862 height 18
drag, startPoint x: 259, startPoint y: 119, endPoint x: 75, endPoint y: 121, distance: 184.0
click at [75, 121] on div "[DOMAIN_NAME][EMAIL_ADDRESS][DOMAIN_NAME]" at bounding box center [171, 120] width 232 height 21
copy span "[DOMAIN_NAME][EMAIL_ADDRESS][DOMAIN_NAME]"
click at [52, 71] on icon "button" at bounding box center [58, 65] width 13 height 13
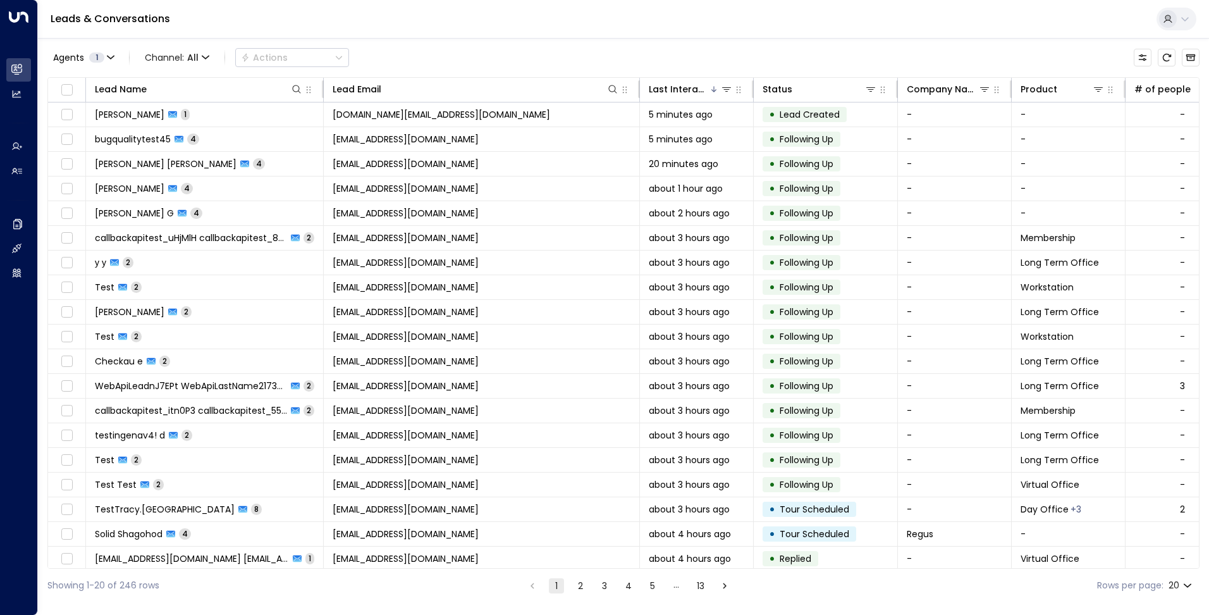
scroll to position [32, 0]
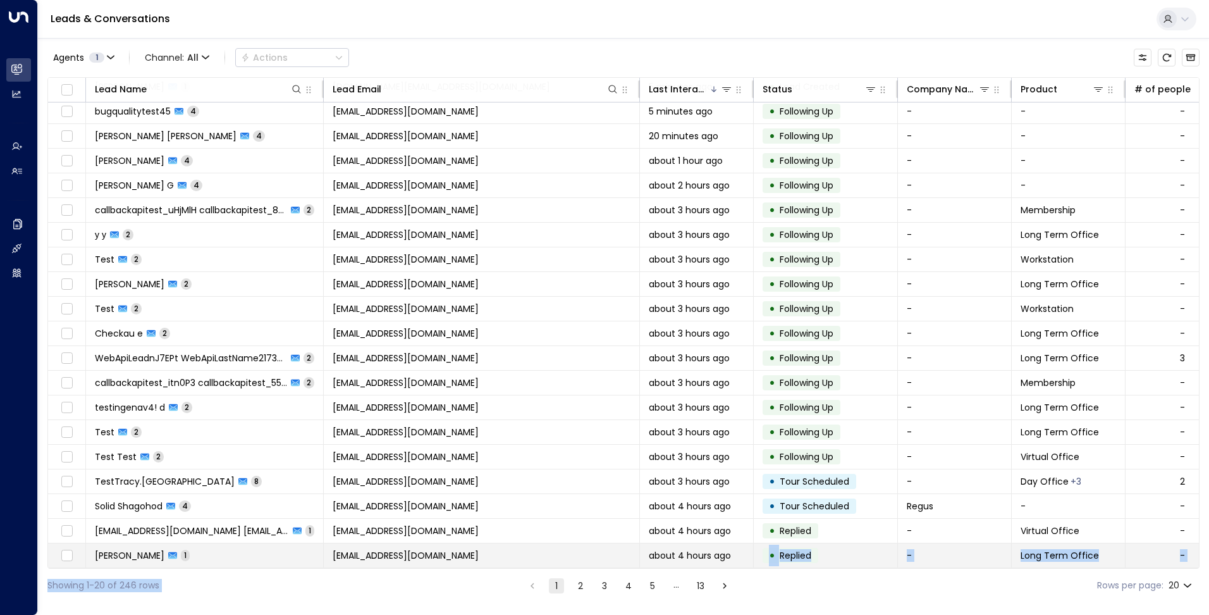
drag, startPoint x: 673, startPoint y: 569, endPoint x: 723, endPoint y: 561, distance: 51.2
click at [723, 561] on div "Agents 1 Channel: All Actions Lead Name Lead Email Last Interacted Status Compa…" at bounding box center [623, 320] width 1152 height 564
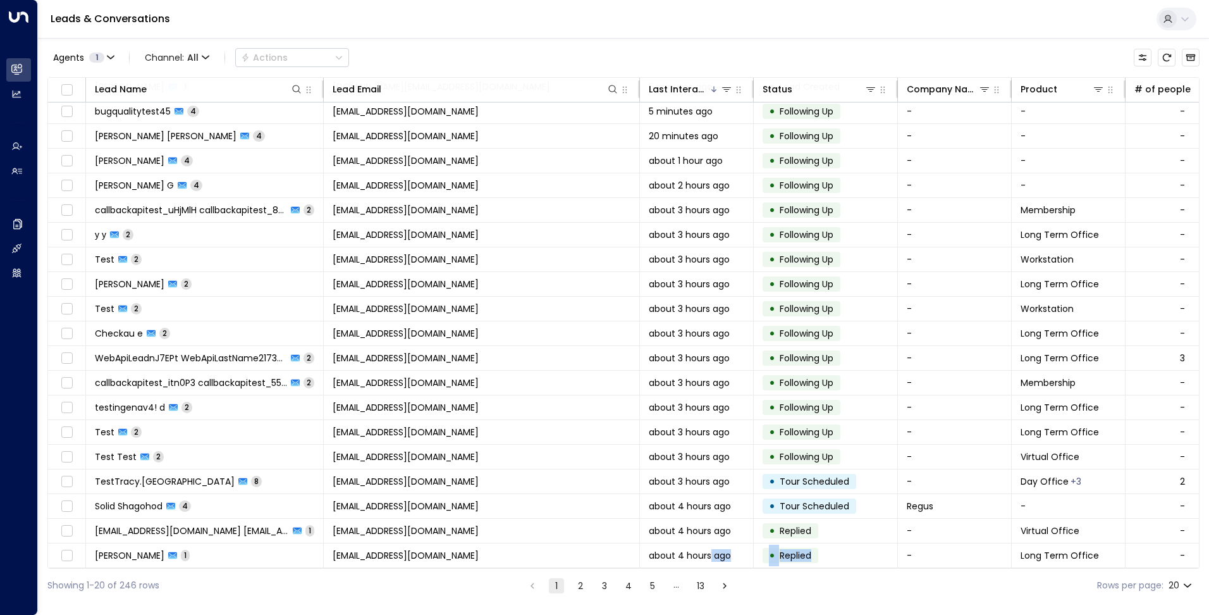
drag, startPoint x: 723, startPoint y: 561, endPoint x: 868, endPoint y: 565, distance: 144.9
click at [868, 565] on div "Lead Name Lead Email Last Interacted Status Company Name Product # of people AI…" at bounding box center [623, 322] width 1152 height 491
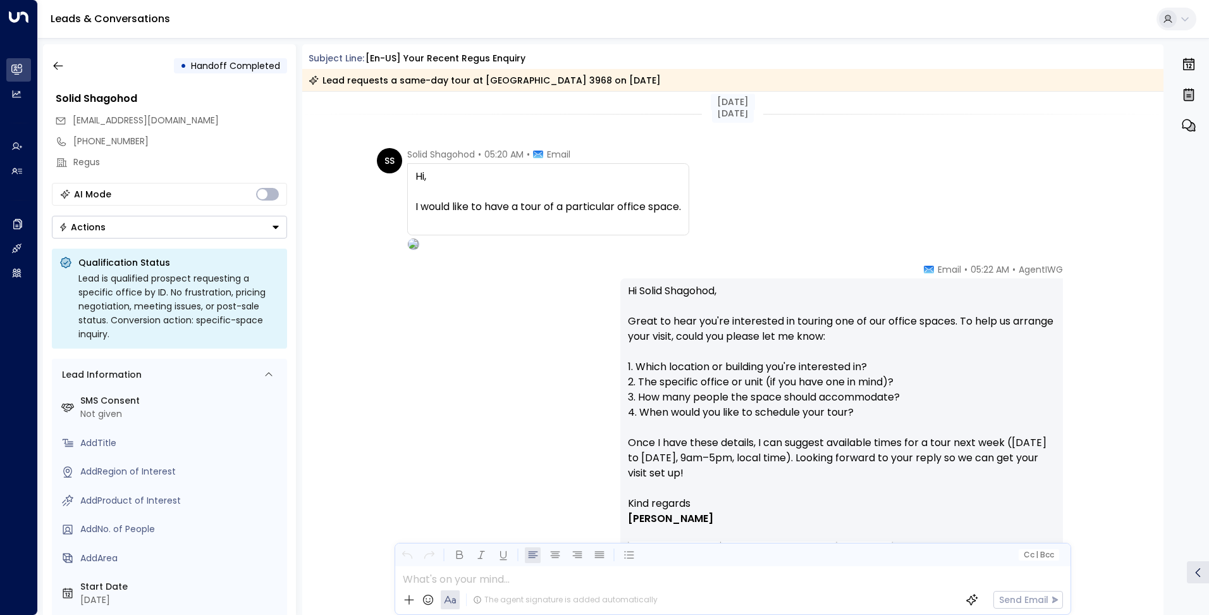
scroll to position [442, 0]
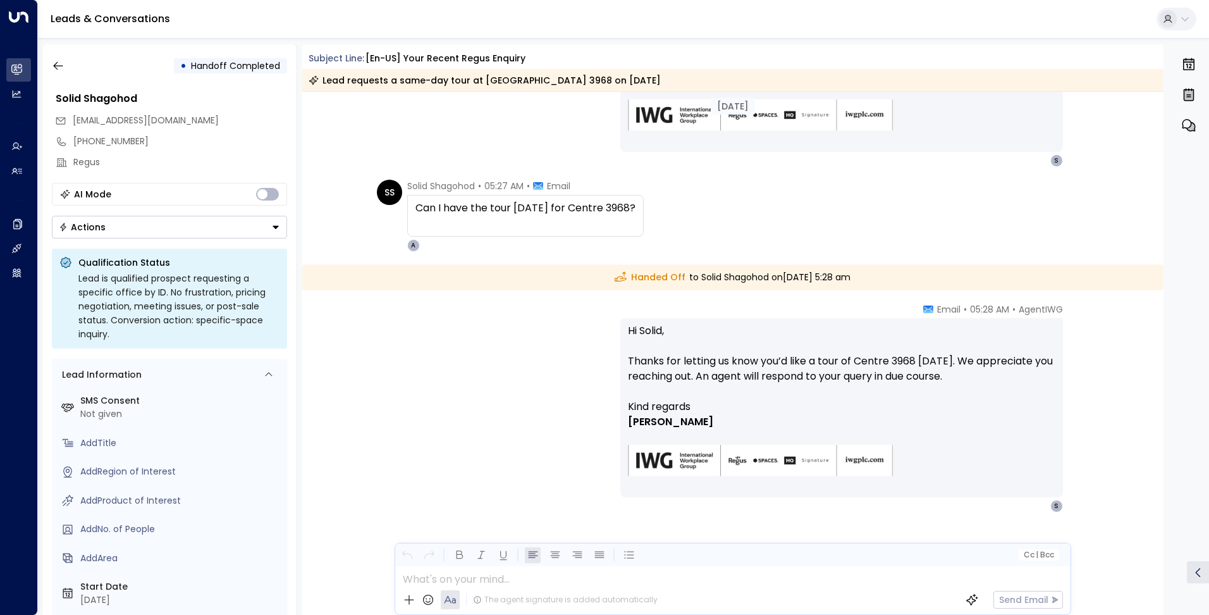
click at [903, 354] on p "Hi Solid, Thanks for letting us know you’d like a tour of Centre 3968 today. We…" at bounding box center [842, 361] width 428 height 76
click at [700, 360] on p "Hi Solid, Thanks for letting us know you’d like a tour of Centre 3968 today. We…" at bounding box center [842, 361] width 428 height 76
drag, startPoint x: 650, startPoint y: 276, endPoint x: 677, endPoint y: 284, distance: 27.8
click at [677, 284] on div "Handed Off to Solid Shagohod on Friday, Sep 19 2025 at 5:28 am" at bounding box center [733, 277] width 862 height 26
